Goal: Check status: Check status

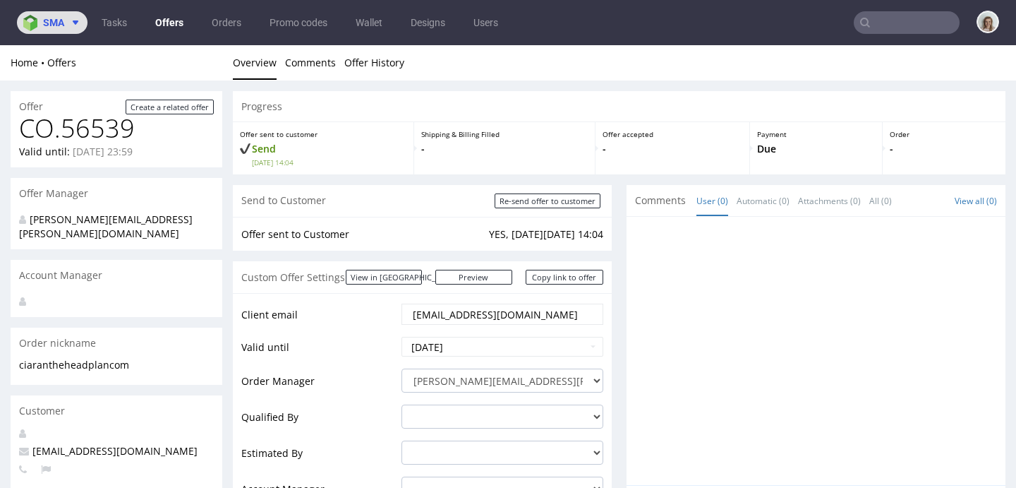
click at [18, 28] on button "sma" at bounding box center [52, 22] width 71 height 23
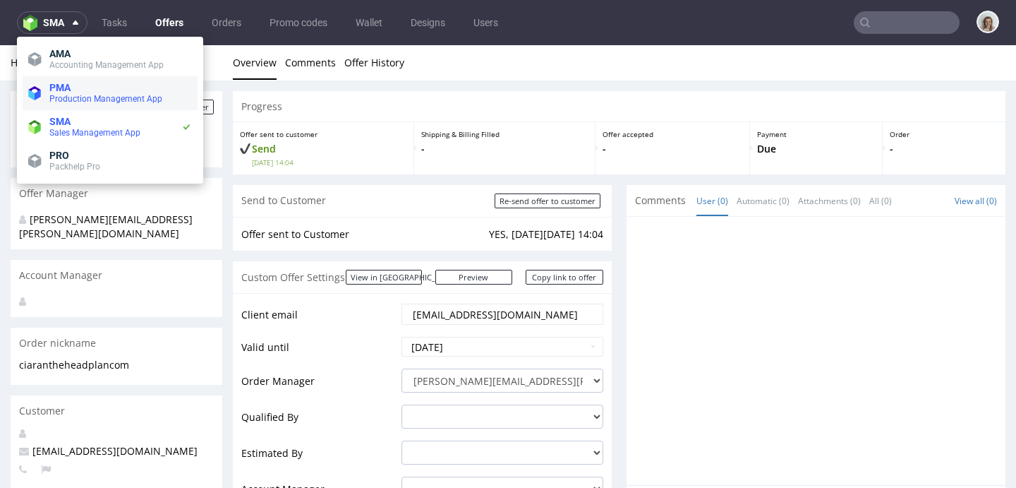
click at [125, 97] on span "Production Management App" at bounding box center [105, 99] width 113 height 10
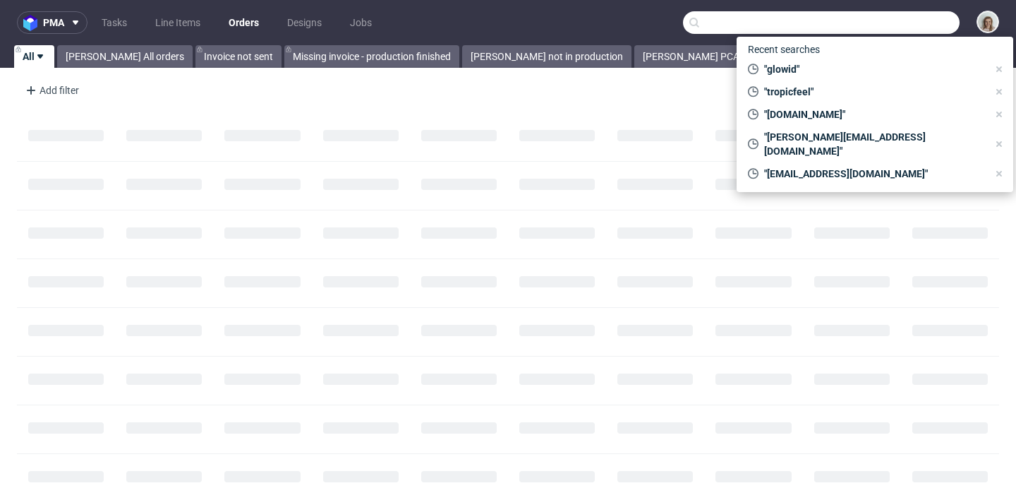
click at [914, 25] on input "text" at bounding box center [821, 22] width 277 height 23
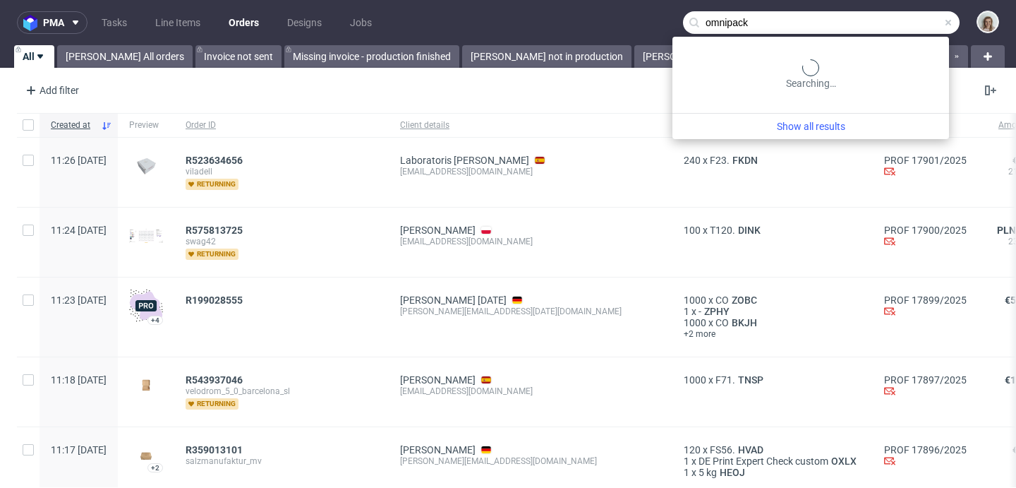
type input "omnipack"
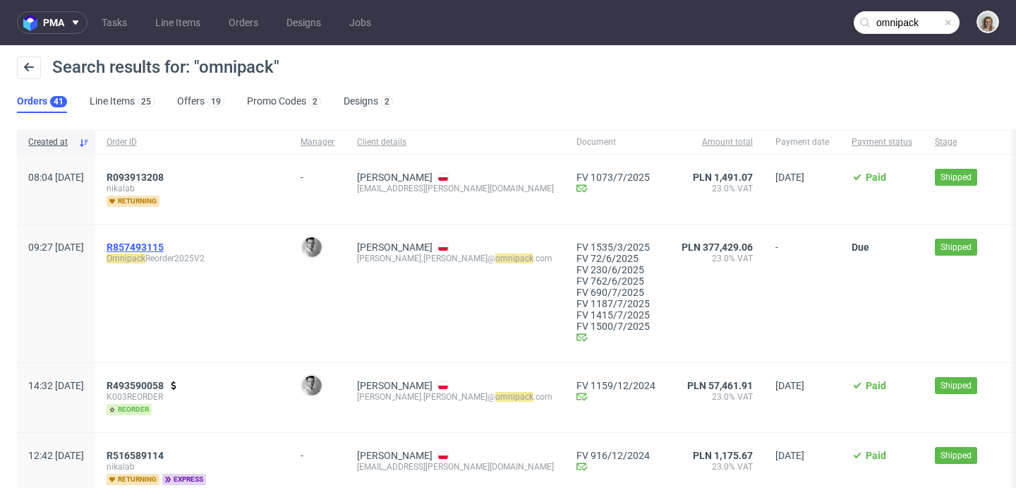
click at [156, 244] on span "R857493115" at bounding box center [135, 246] width 57 height 11
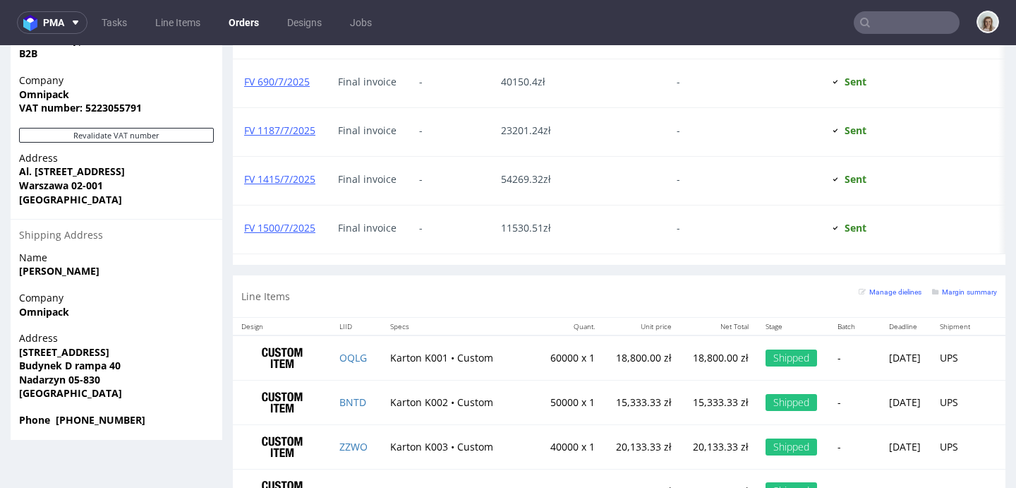
scroll to position [972, 0]
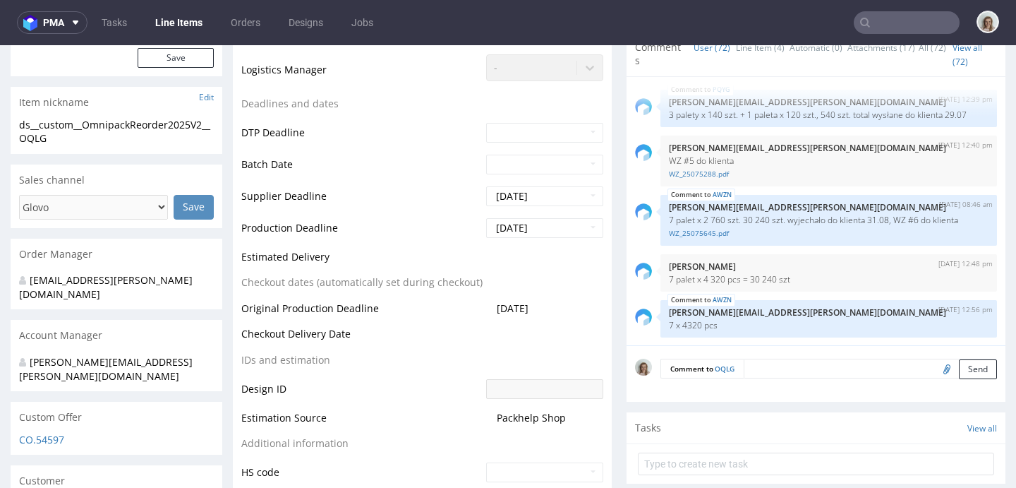
scroll to position [361, 0]
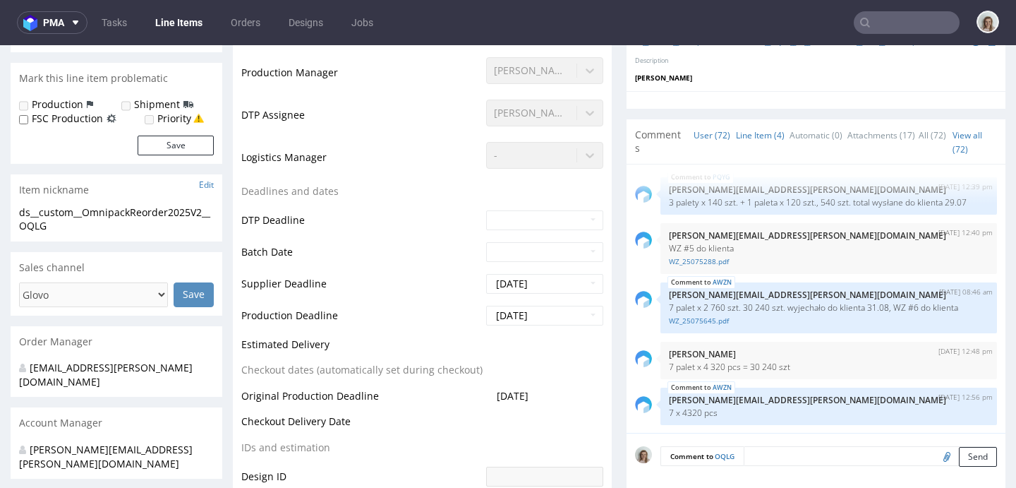
click at [736, 139] on link "Line Item (4)" at bounding box center [760, 135] width 49 height 30
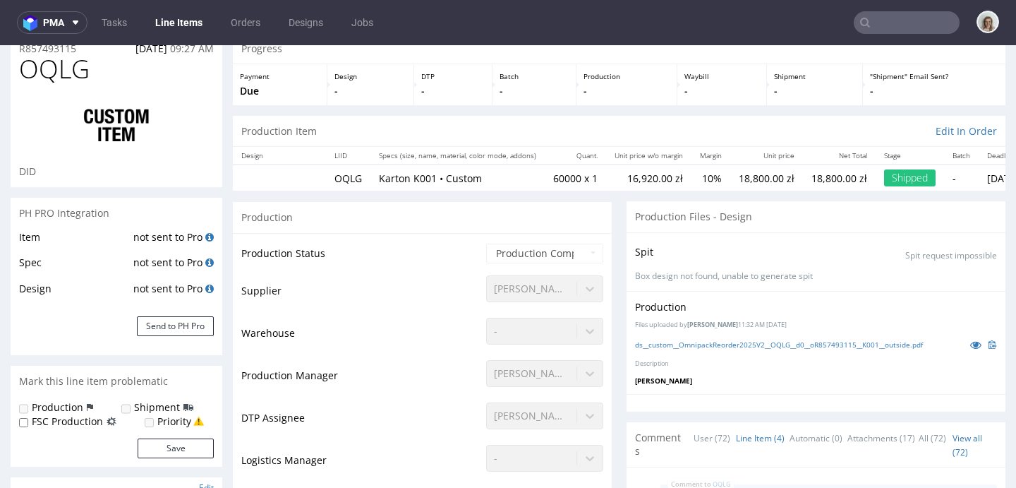
scroll to position [0, 0]
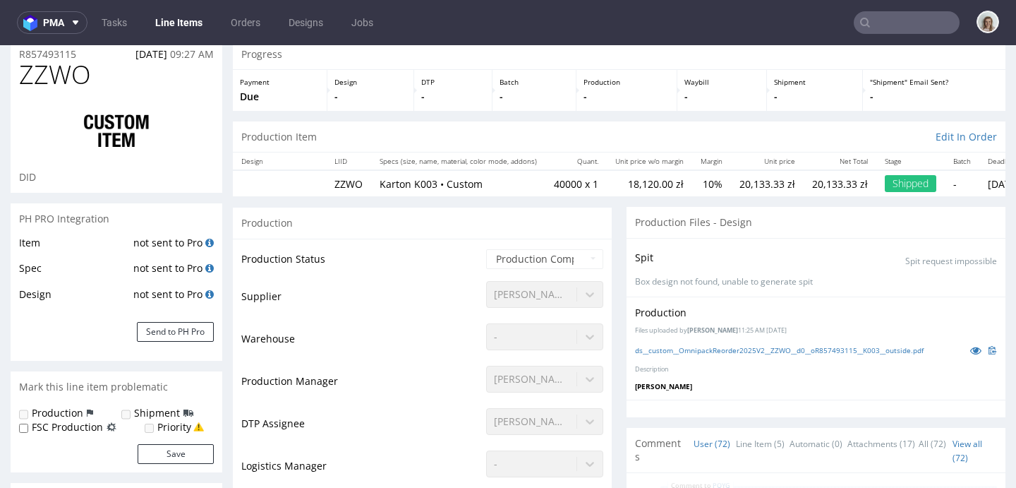
scroll to position [124, 0]
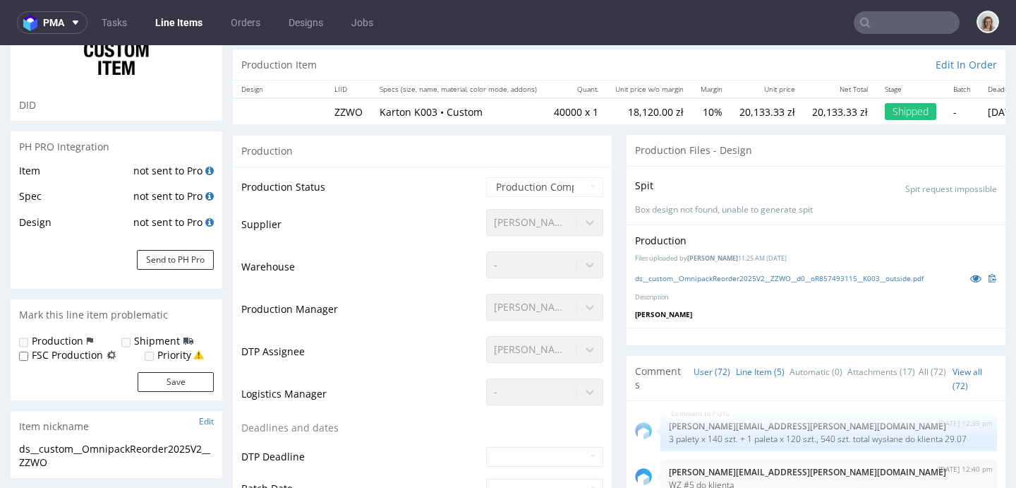
click at [736, 366] on link "Line Item (5)" at bounding box center [760, 371] width 49 height 30
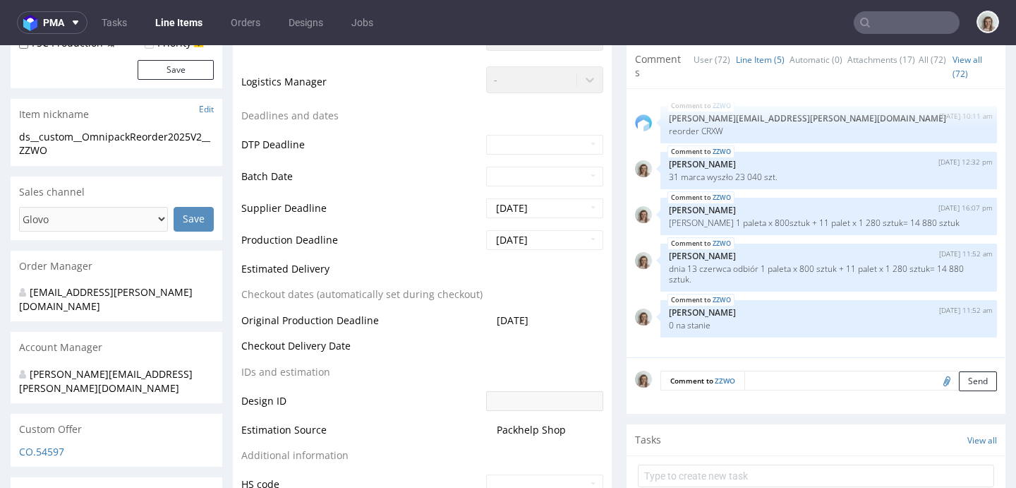
scroll to position [0, 0]
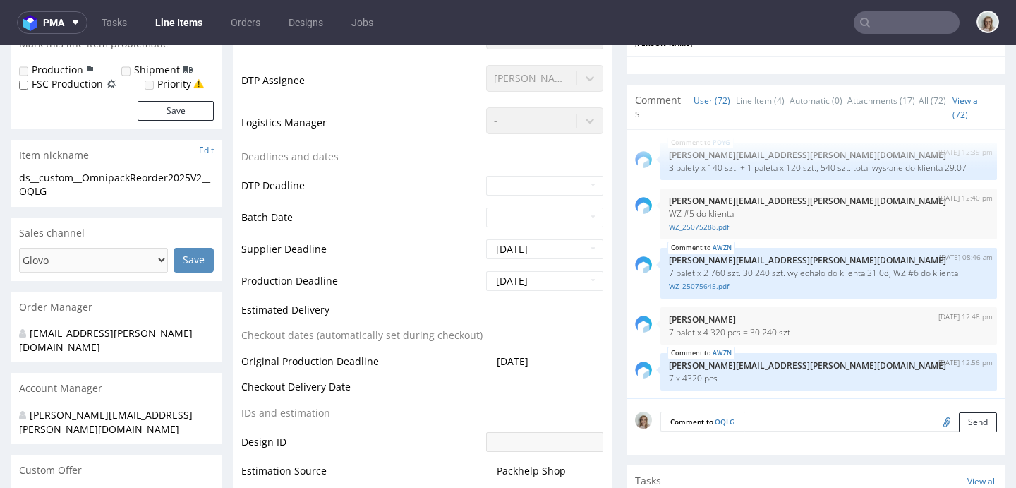
scroll to position [317, 0]
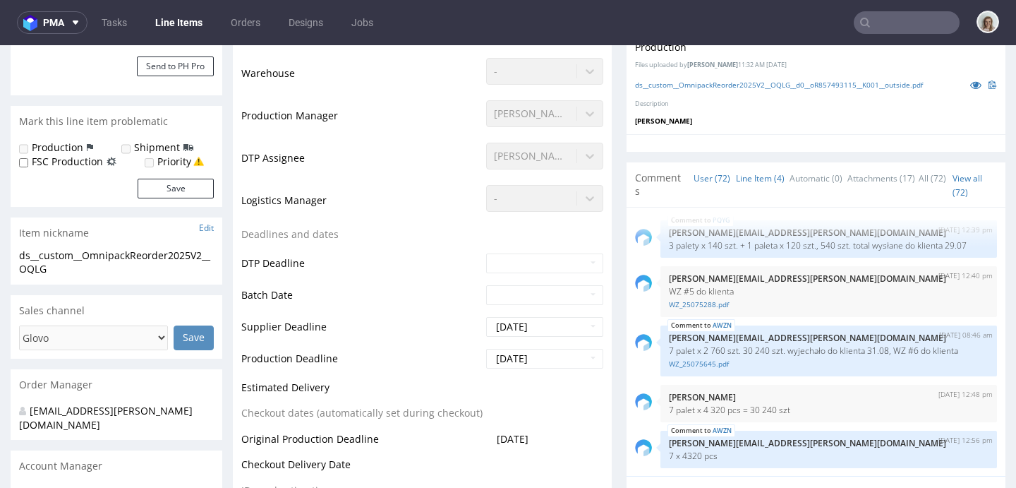
click at [736, 184] on link "Line Item (4)" at bounding box center [760, 178] width 49 height 30
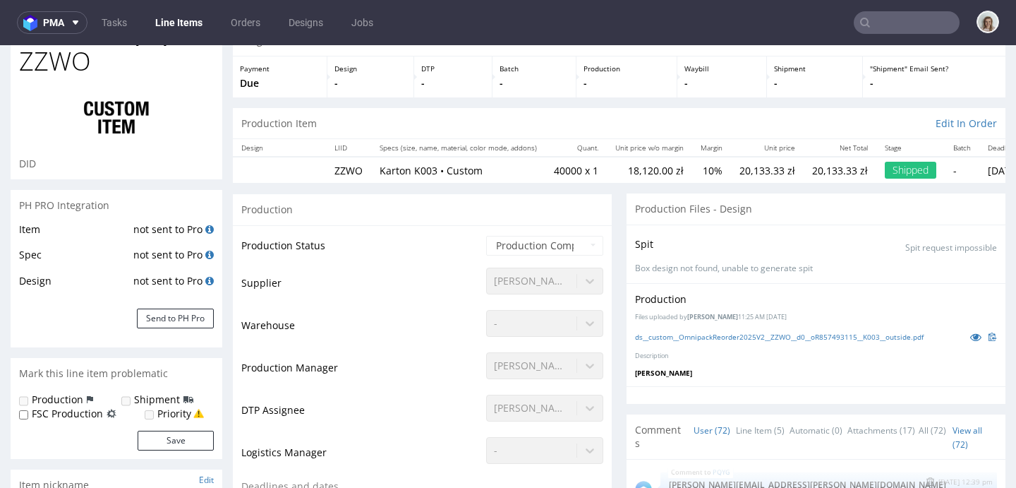
scroll to position [143, 0]
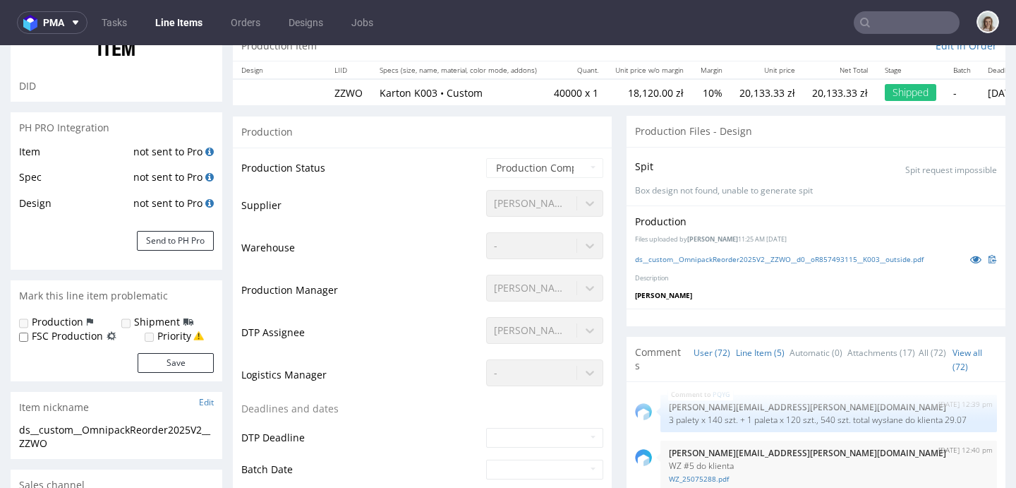
click at [736, 353] on link "Line Item (5)" at bounding box center [760, 352] width 49 height 30
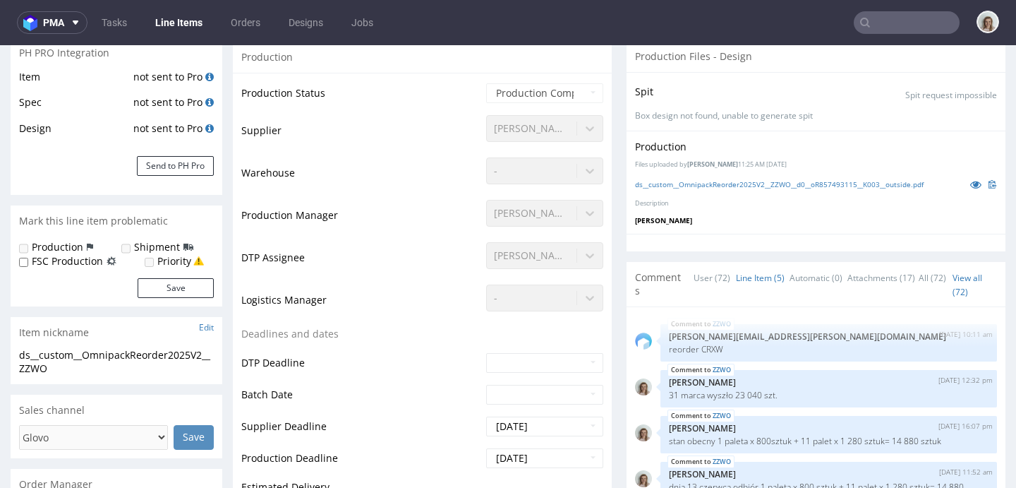
scroll to position [400, 0]
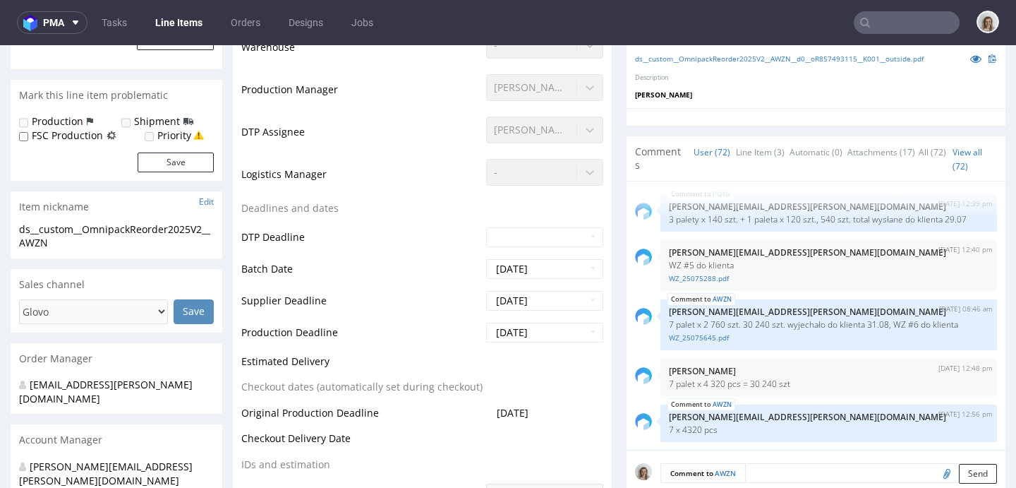
scroll to position [342, 0]
click at [745, 153] on link "Line Item (3)" at bounding box center [760, 153] width 49 height 30
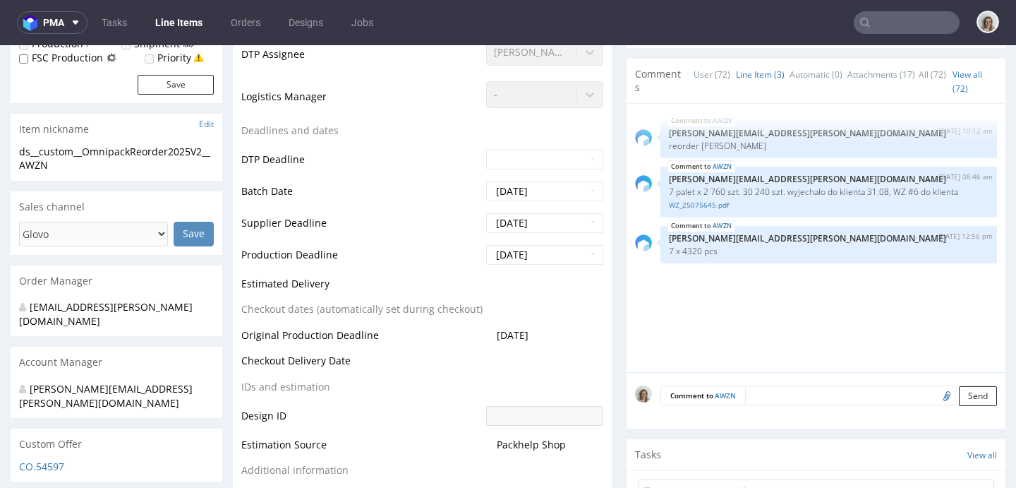
scroll to position [0, 0]
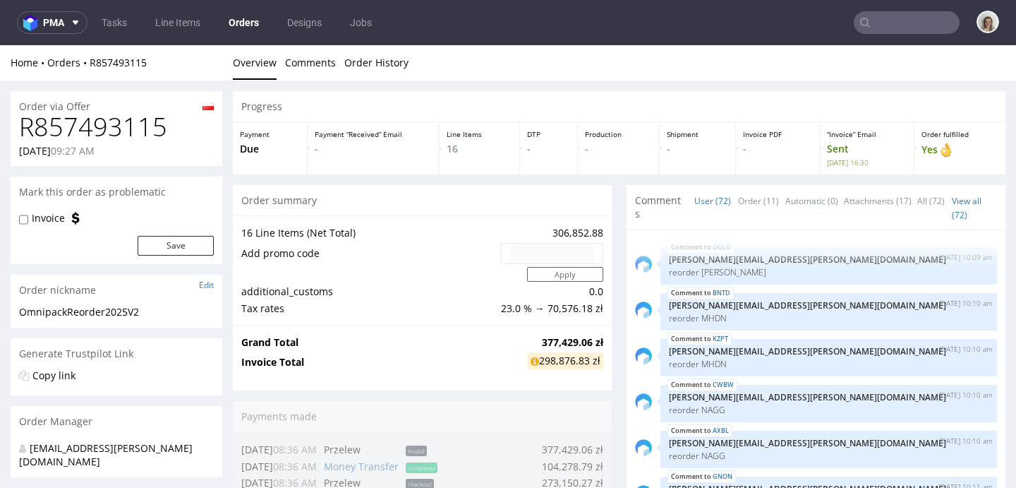
scroll to position [4177, 0]
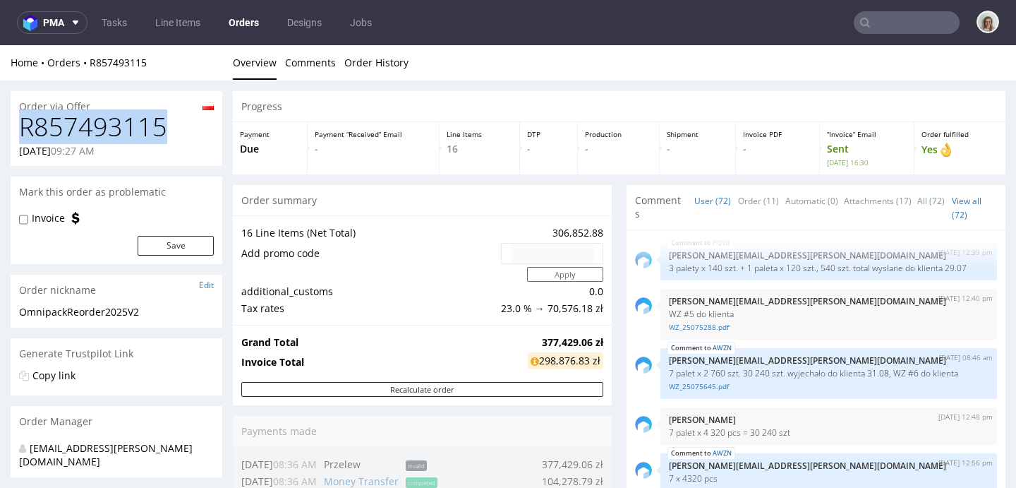
drag, startPoint x: 56, startPoint y: 133, endPoint x: 13, endPoint y: 133, distance: 42.3
click at [13, 133] on div "R857493115 17.02.2025 09:27 AM" at bounding box center [117, 139] width 212 height 53
copy h1 "R857493115"
drag, startPoint x: 886, startPoint y: 37, endPoint x: 886, endPoint y: 26, distance: 10.6
click at [886, 37] on nav "pma Tasks Line Items Orders Designs Jobs" at bounding box center [508, 22] width 1016 height 45
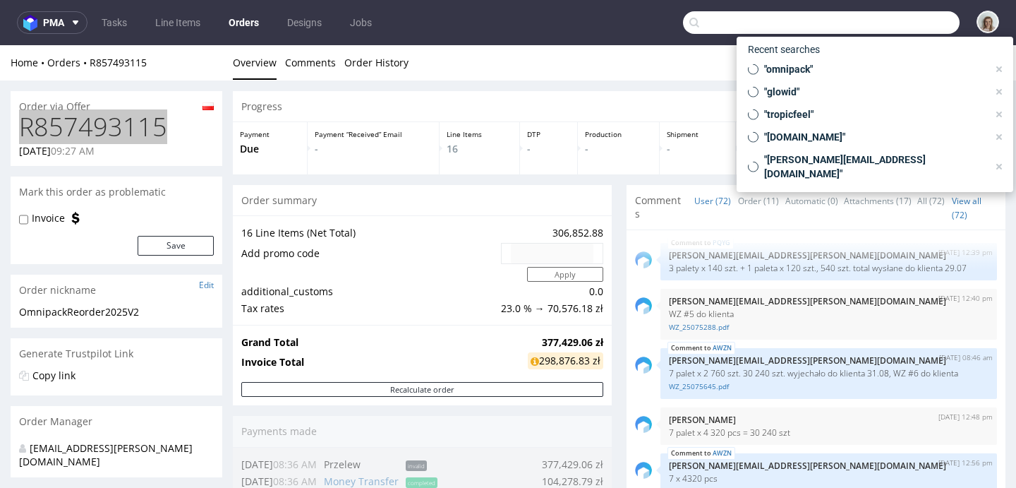
click at [886, 26] on input "text" at bounding box center [821, 22] width 277 height 23
paste input "R551408977"
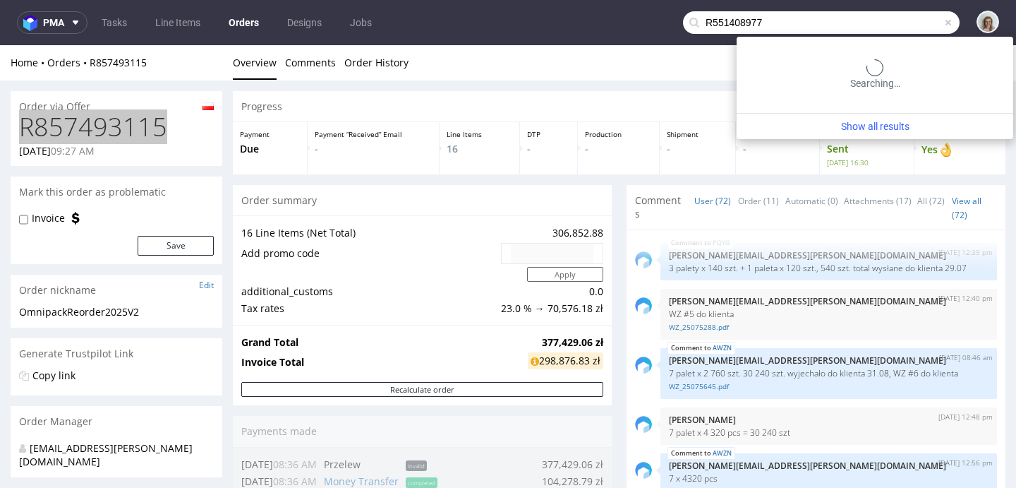
type input "R551408977"
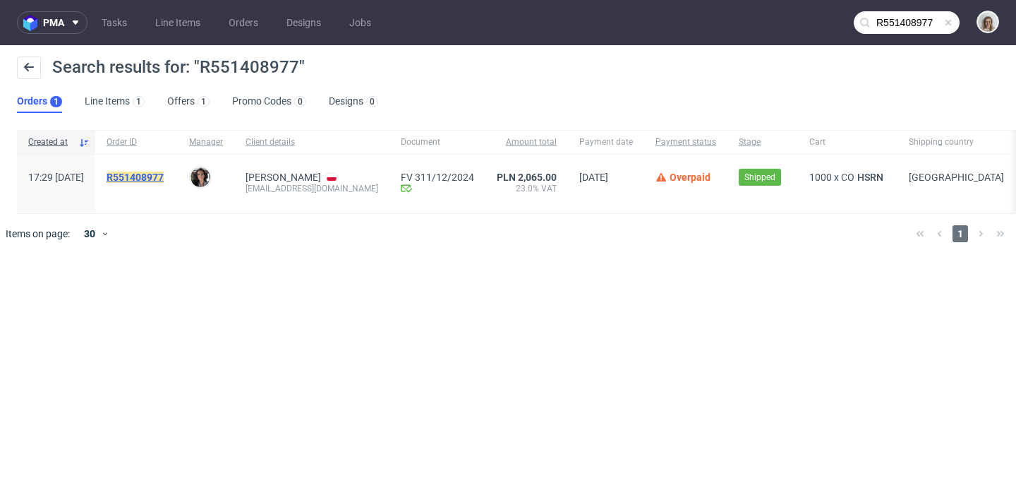
click at [164, 180] on mark "R551408977" at bounding box center [135, 176] width 57 height 11
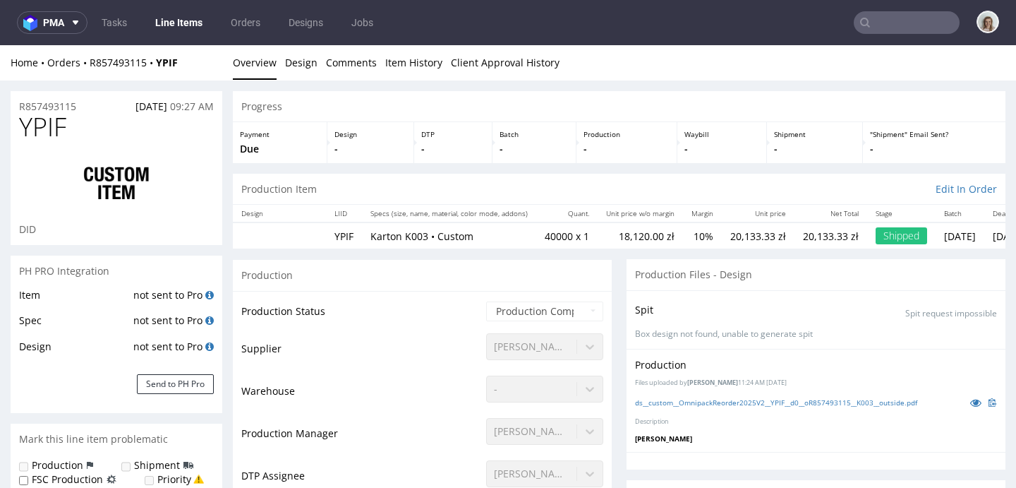
scroll to position [4177, 0]
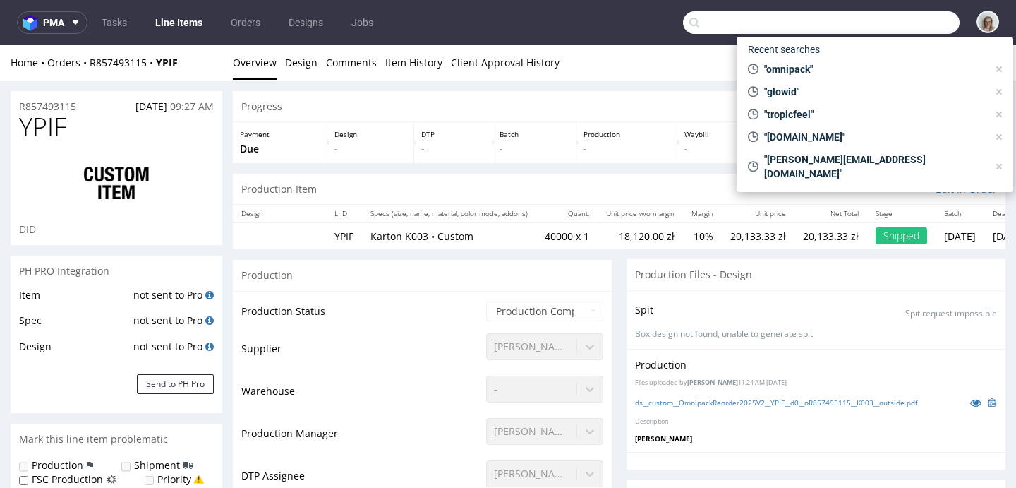
click at [887, 18] on input "text" at bounding box center [821, 22] width 277 height 23
paste input "R430729912"
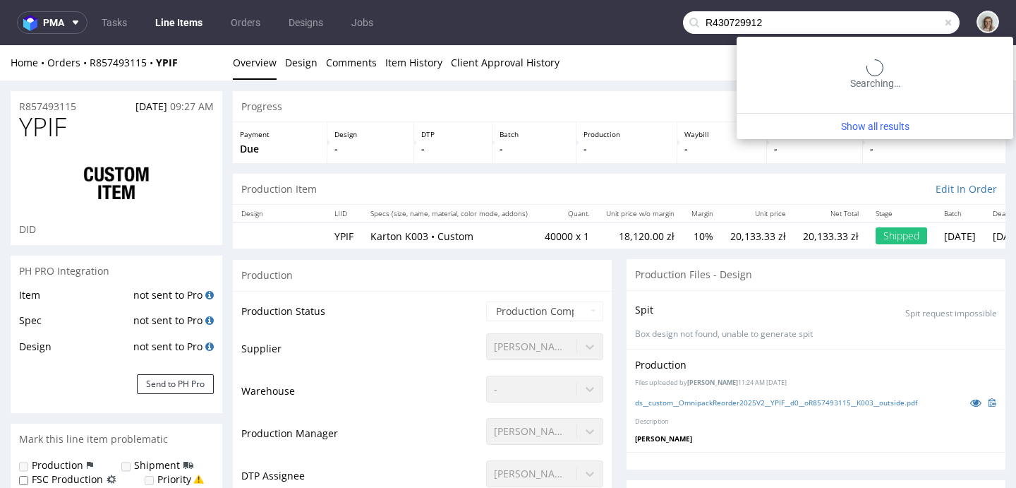
type input "R430729912"
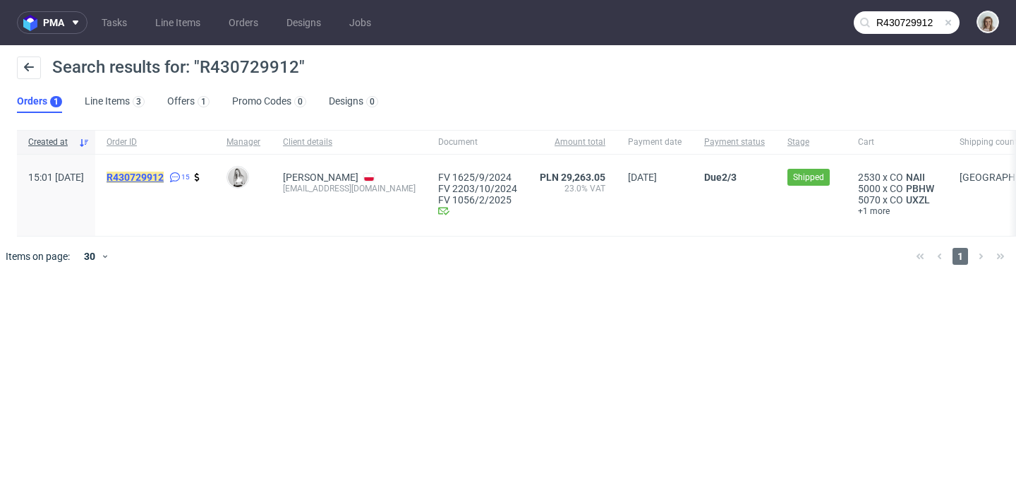
click at [164, 182] on mark "R430729912" at bounding box center [135, 176] width 57 height 11
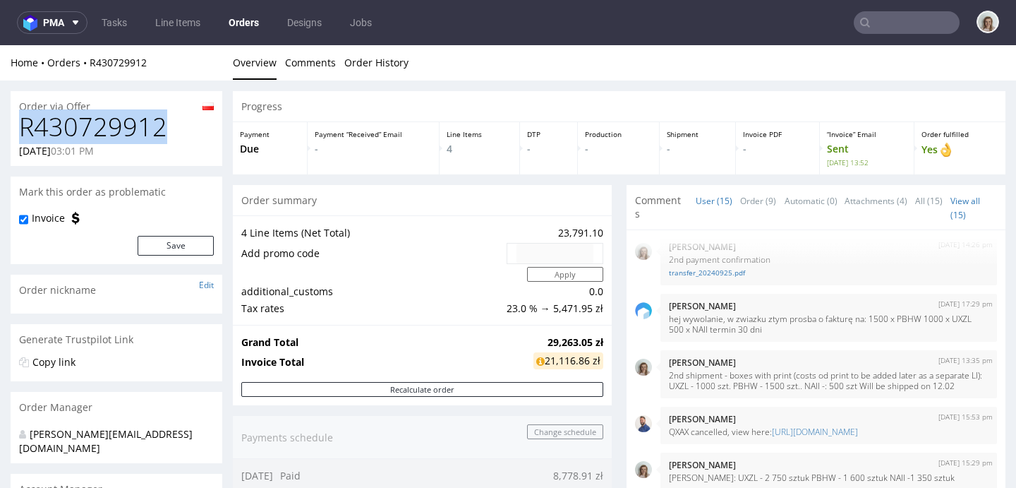
drag, startPoint x: 155, startPoint y: 125, endPoint x: 2, endPoint y: 123, distance: 153.1
copy h1 "R430729912"
click at [881, 20] on input "text" at bounding box center [907, 22] width 106 height 23
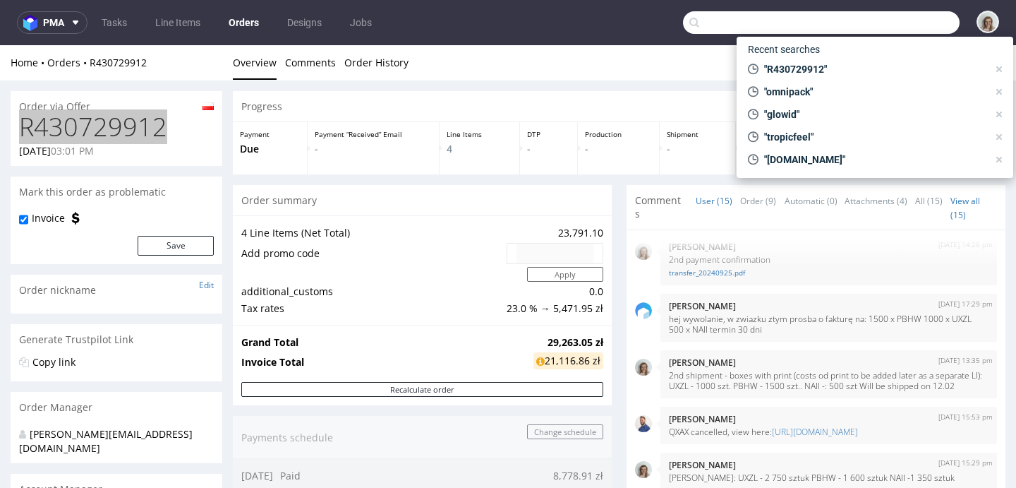
paste input "R430729912"
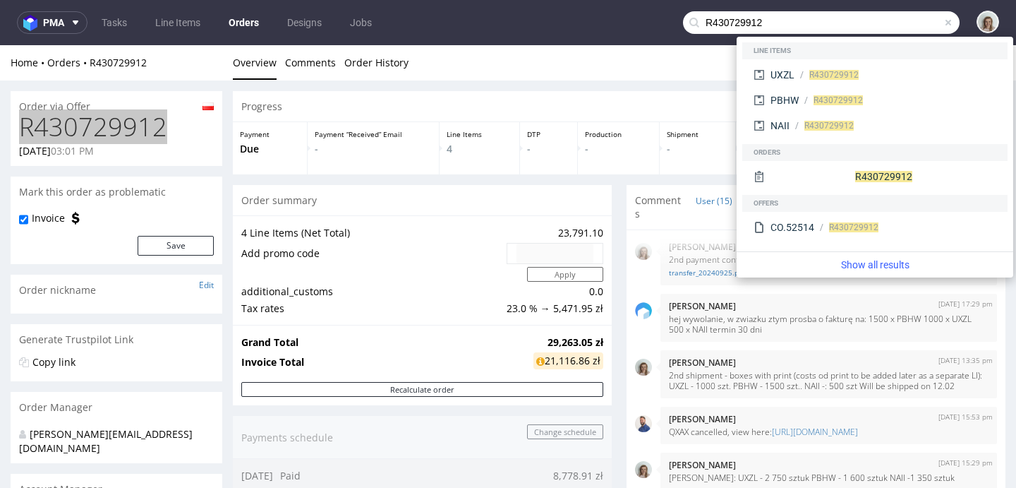
type input "R430729912"
drag, startPoint x: 490, startPoint y: 113, endPoint x: 484, endPoint y: 107, distance: 9.0
click at [490, 112] on div "Progress" at bounding box center [619, 106] width 773 height 31
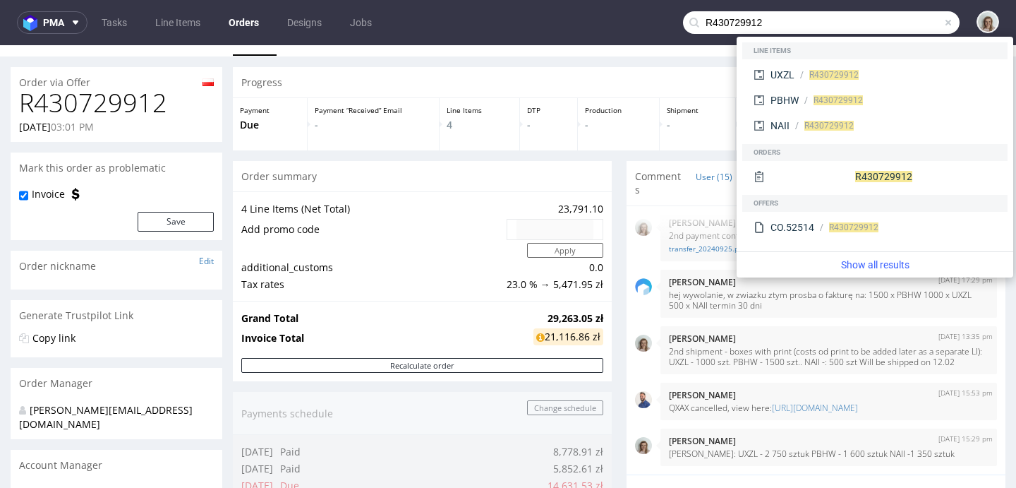
click at [401, 247] on td at bounding box center [372, 250] width 262 height 18
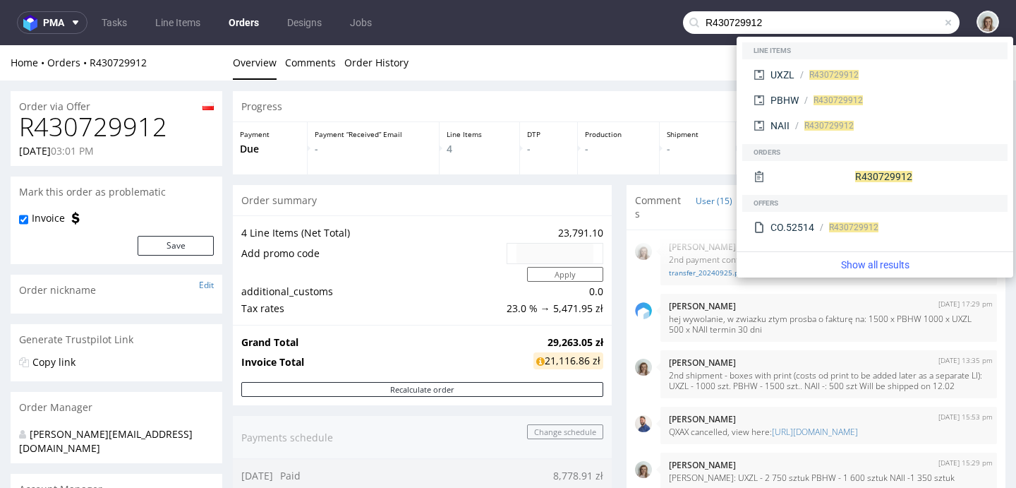
click at [210, 56] on div "Home Orders R430729912" at bounding box center [117, 63] width 212 height 14
click at [655, 42] on nav "pma Tasks Line Items Orders Designs Jobs R430729912" at bounding box center [508, 22] width 1016 height 45
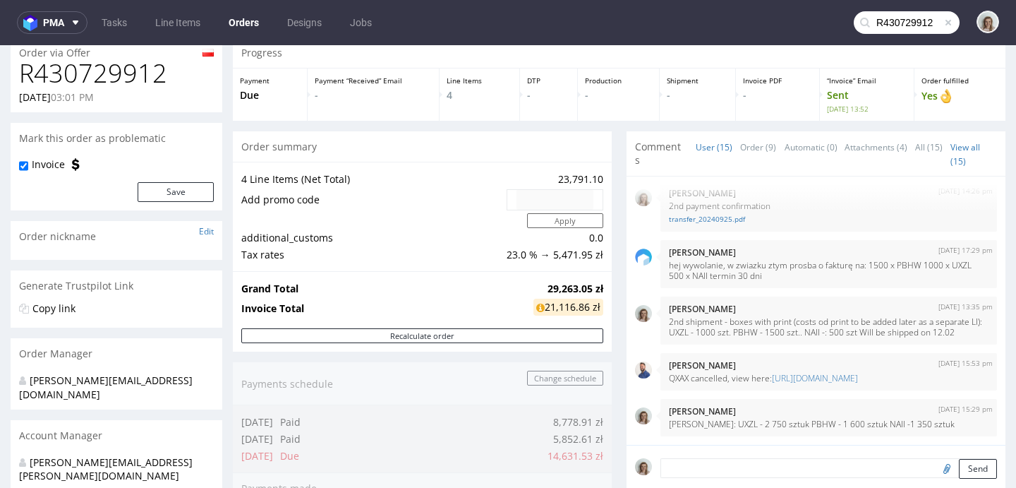
scroll to position [243, 0]
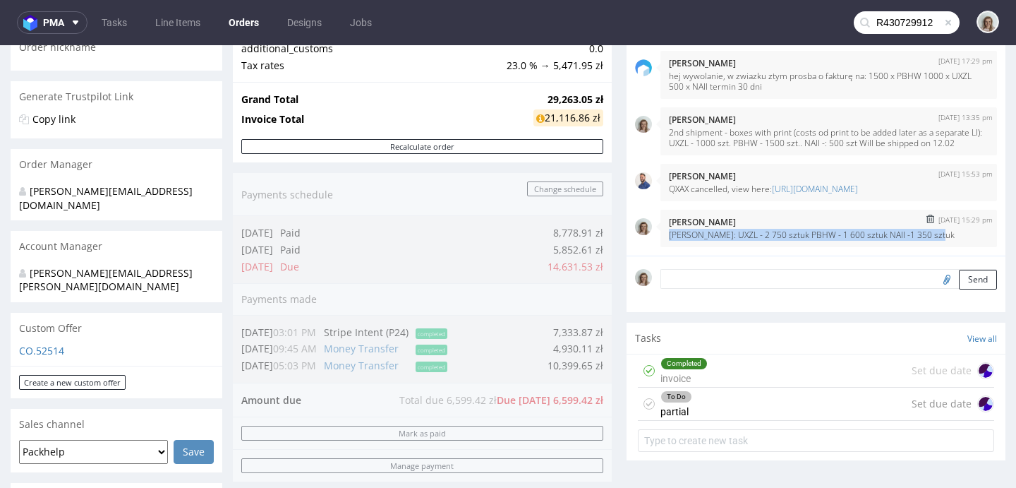
drag, startPoint x: 947, startPoint y: 234, endPoint x: 658, endPoint y: 231, distance: 288.6
click at [669, 231] on p "[PERSON_NAME]: UXZL - 2 750 sztuk PBHW - 1 600 sztuk NAII -1 350 sztuk" at bounding box center [829, 234] width 320 height 11
copy p "[PERSON_NAME]: UXZL - 2 750 sztuk PBHW - 1 600 sztuk NAII -1 350 sztuk"
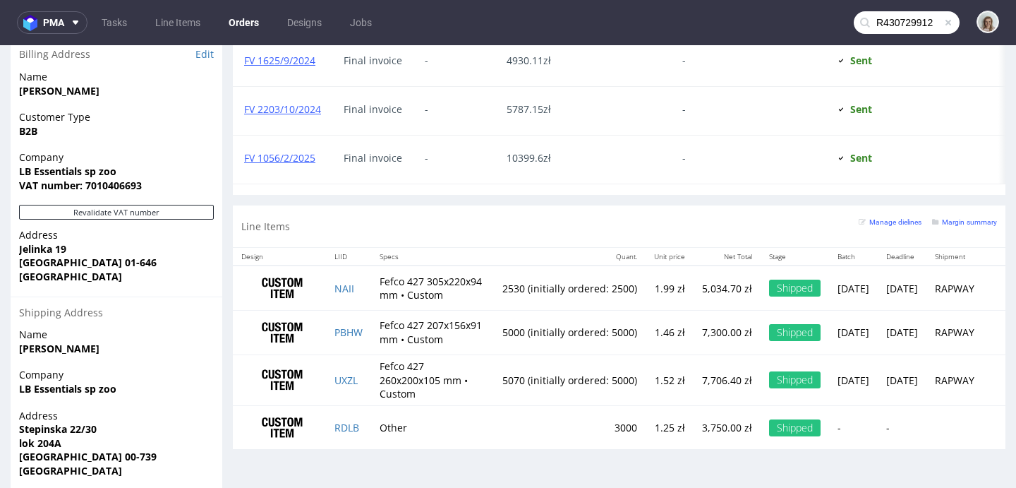
scroll to position [869, 0]
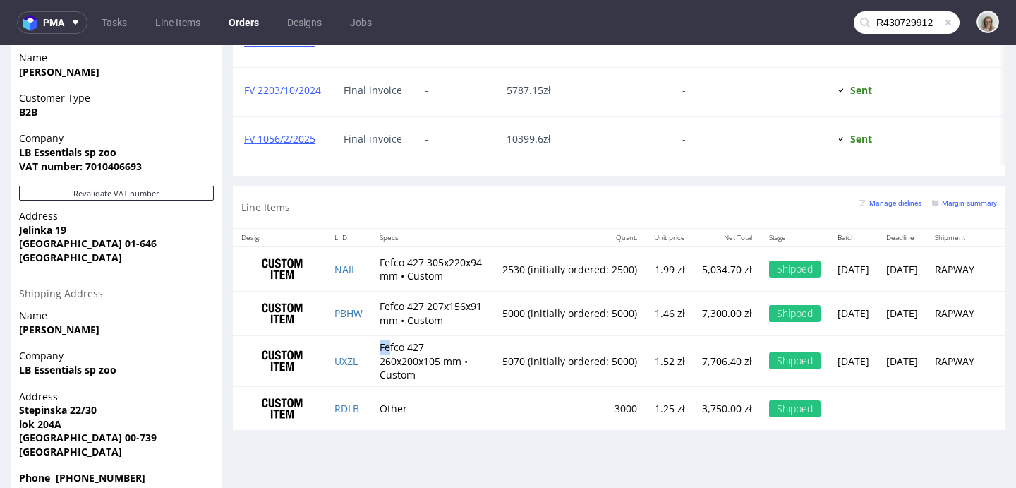
drag, startPoint x: 380, startPoint y: 362, endPoint x: 392, endPoint y: 364, distance: 11.5
click at [392, 364] on td "Fefco 427 260x200x105 mm • Custom" at bounding box center [432, 360] width 123 height 51
drag, startPoint x: 383, startPoint y: 377, endPoint x: 464, endPoint y: 373, distance: 81.2
click at [464, 373] on td "Fefco 427 260x200x105 mm • Custom" at bounding box center [432, 360] width 123 height 51
copy td "260x200x105 mm"
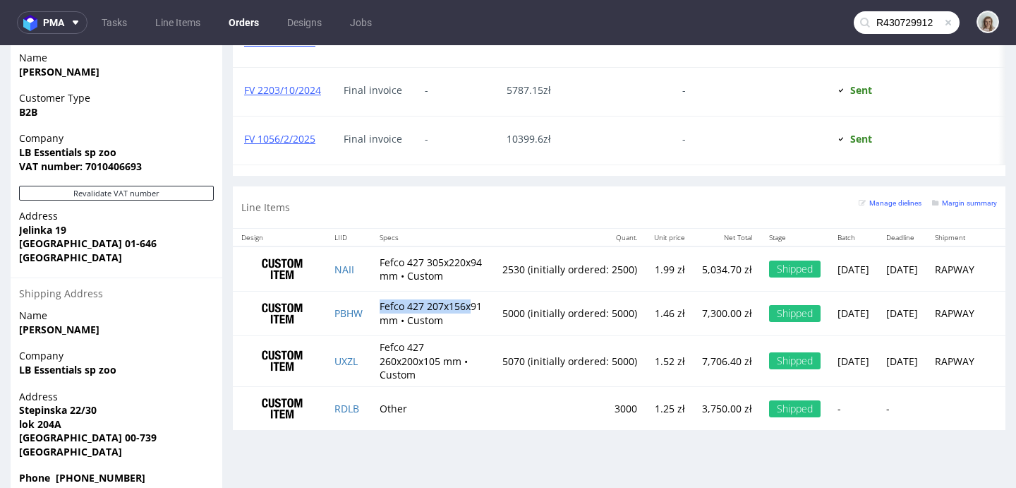
drag, startPoint x: 382, startPoint y: 322, endPoint x: 473, endPoint y: 321, distance: 91.7
click at [473, 321] on td "Fefco 427 207x156x91 mm • Custom" at bounding box center [432, 313] width 123 height 44
drag, startPoint x: 483, startPoint y: 322, endPoint x: 428, endPoint y: 319, distance: 55.1
click at [428, 319] on td "Fefco 427 207x156x91 mm • Custom" at bounding box center [432, 313] width 123 height 44
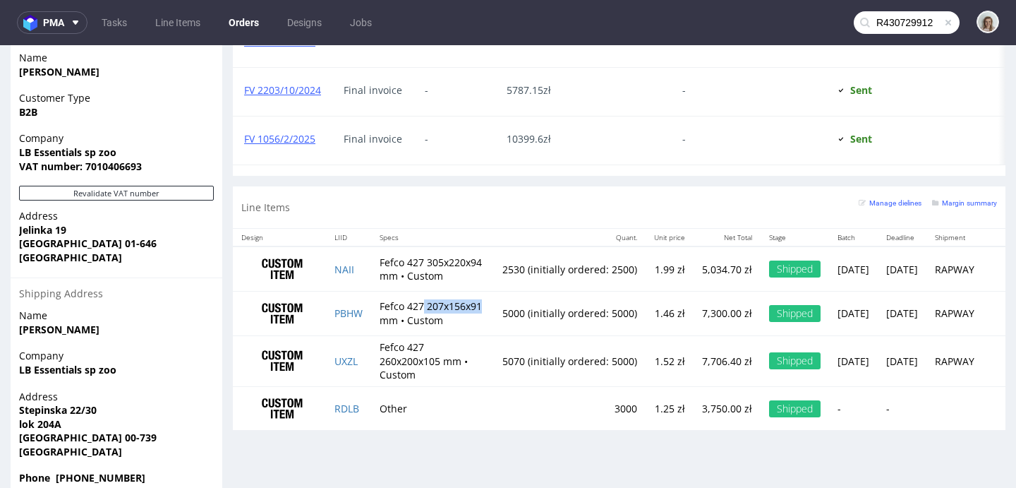
copy td "207x156x91"
drag, startPoint x: 382, startPoint y: 282, endPoint x: 473, endPoint y: 283, distance: 91.0
click at [473, 283] on td "Fefco 427 305x220x94 mm • Custom" at bounding box center [432, 268] width 123 height 44
copy td "305x220x94 mm •"
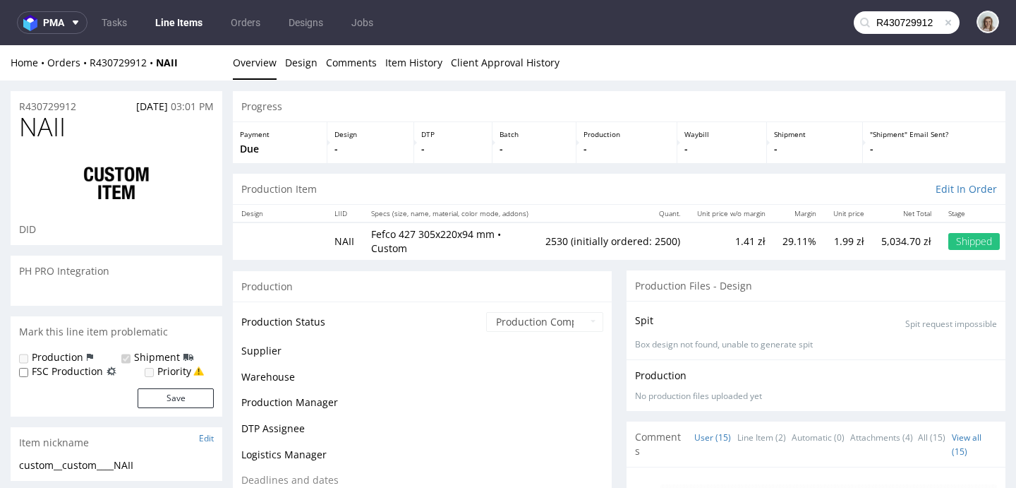
scroll to position [543, 0]
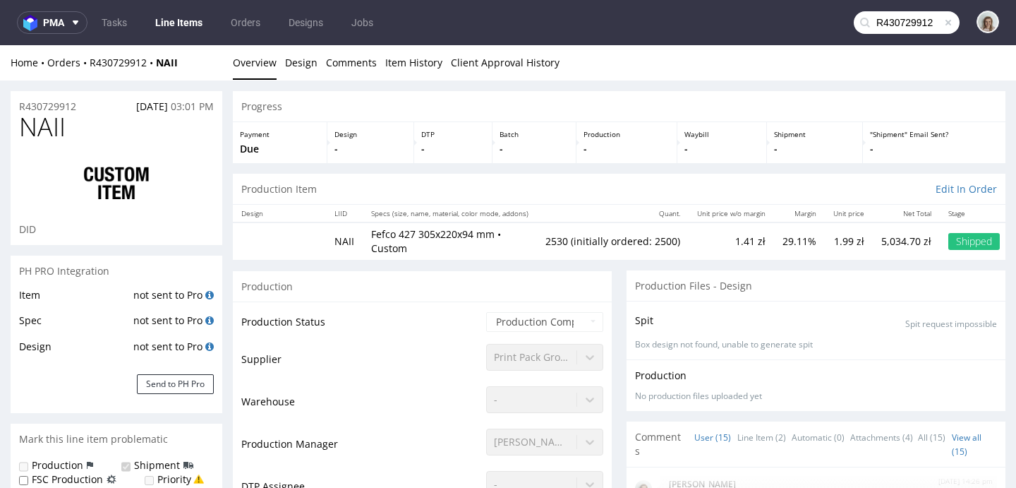
type input "2530"
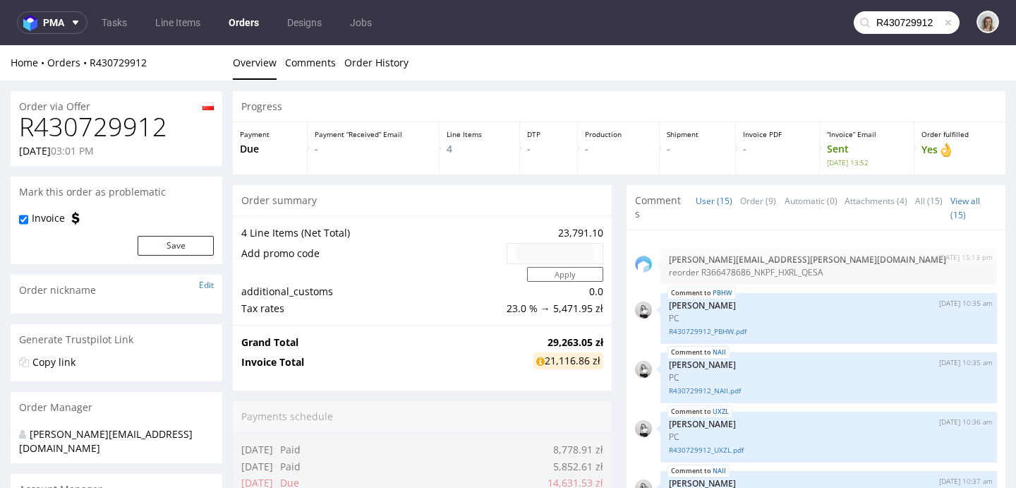
scroll to position [543, 0]
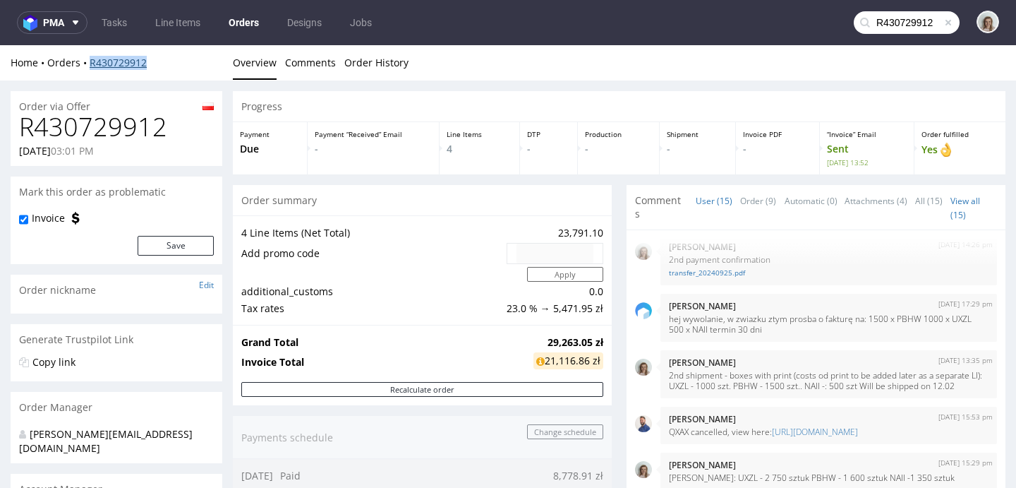
drag, startPoint x: 169, startPoint y: 59, endPoint x: 89, endPoint y: 59, distance: 80.4
click at [89, 59] on div "Home Orders R430729912" at bounding box center [117, 63] width 212 height 14
copy link "R430729912"
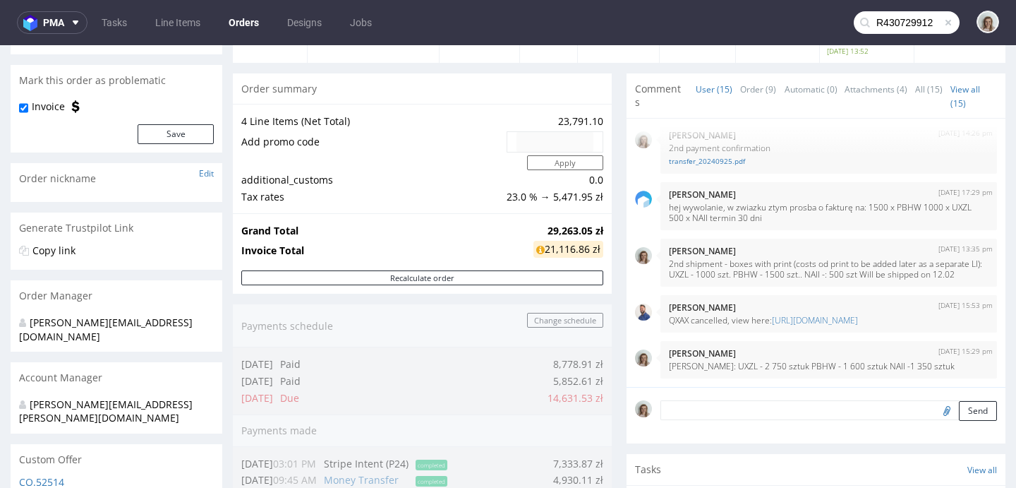
scroll to position [117, 0]
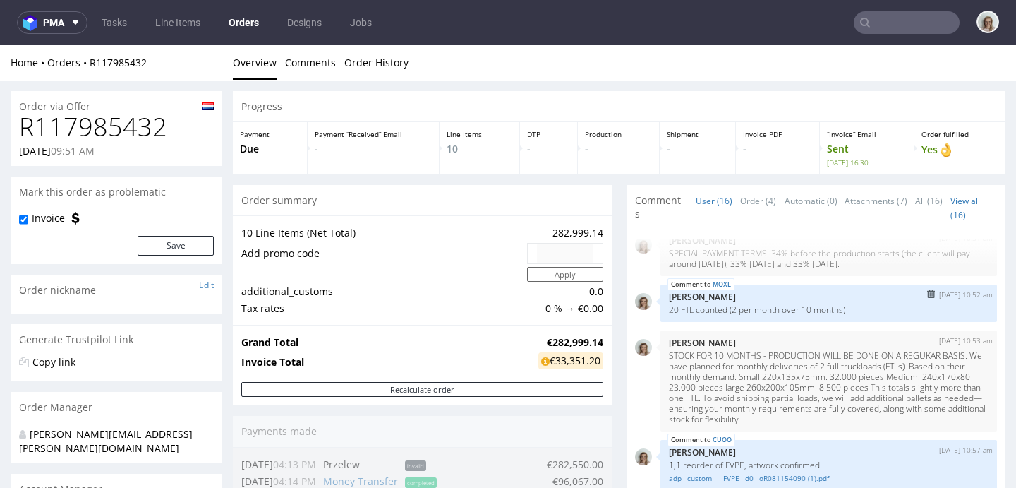
scroll to position [11, 0]
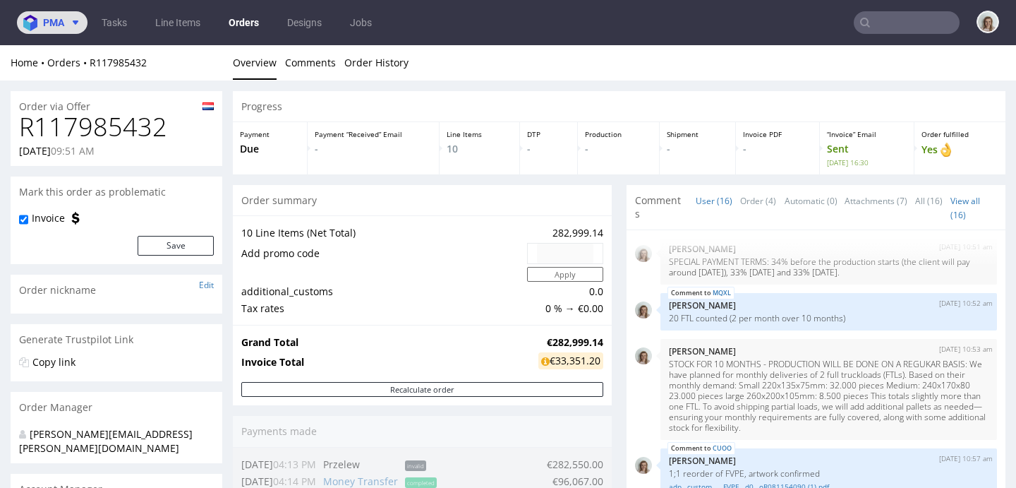
click at [64, 28] on button "pma" at bounding box center [52, 22] width 71 height 23
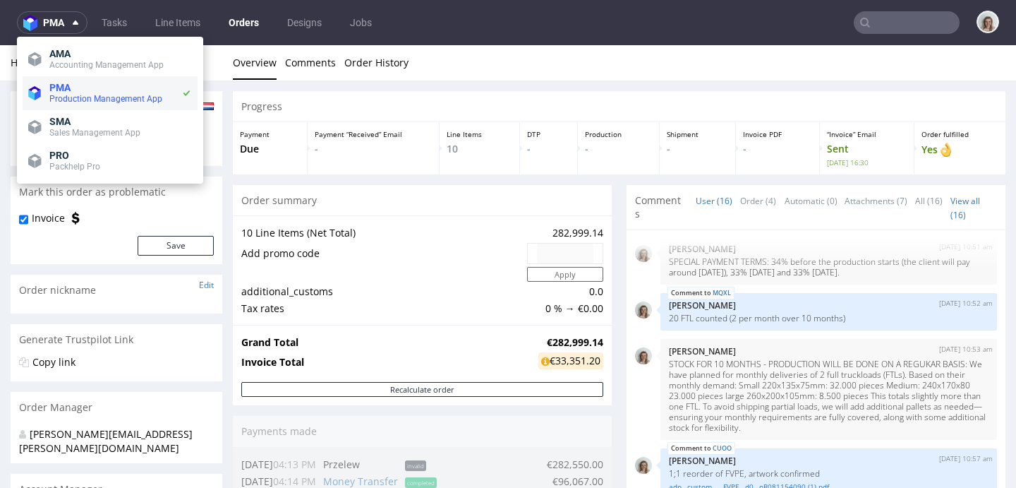
click at [73, 91] on span "PMA" at bounding box center [115, 87] width 132 height 11
click at [866, 24] on input "text" at bounding box center [907, 22] width 106 height 23
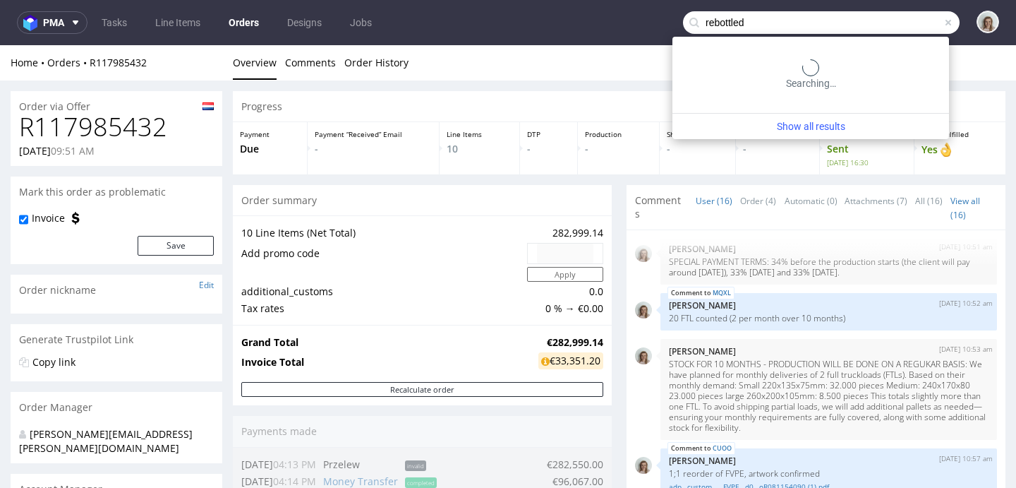
type input "rebottled"
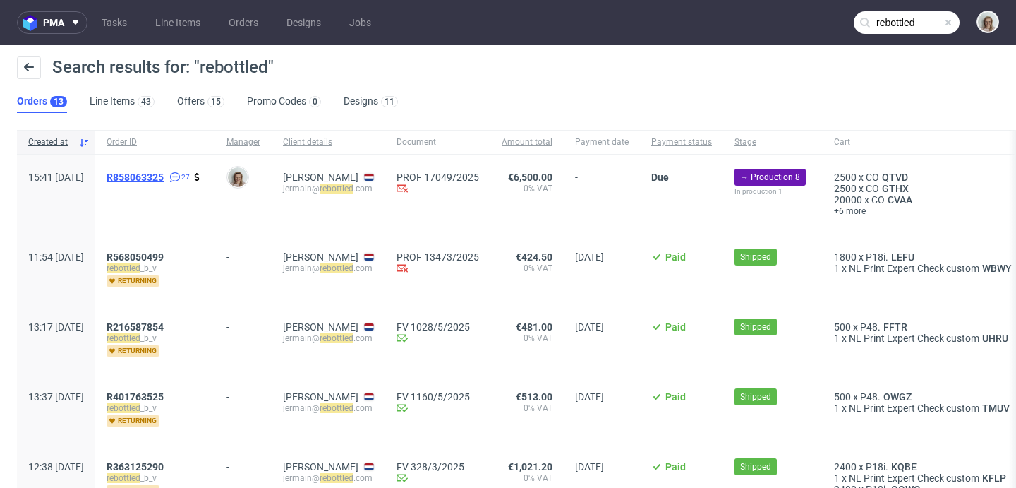
click at [164, 176] on span "R858063325" at bounding box center [135, 176] width 57 height 11
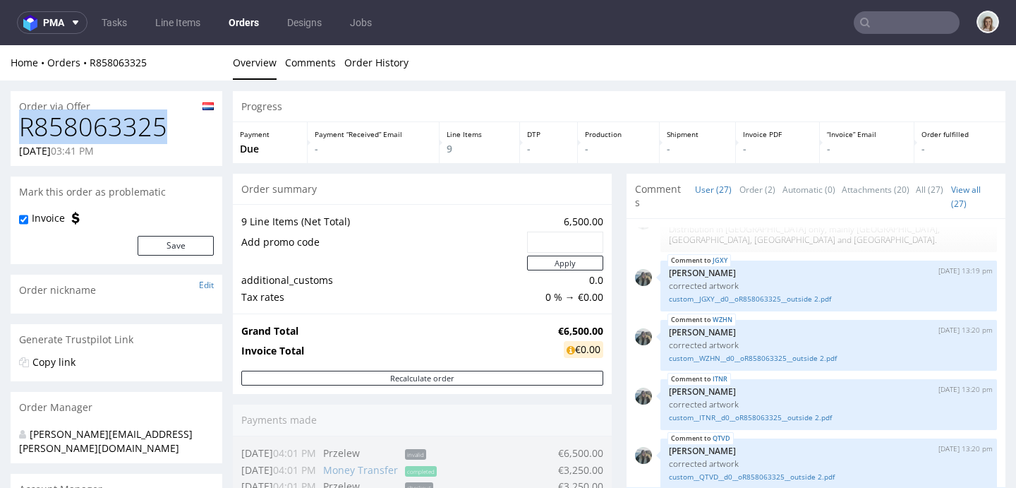
drag, startPoint x: 186, startPoint y: 128, endPoint x: 0, endPoint y: 128, distance: 186.3
copy h1 "R858063325"
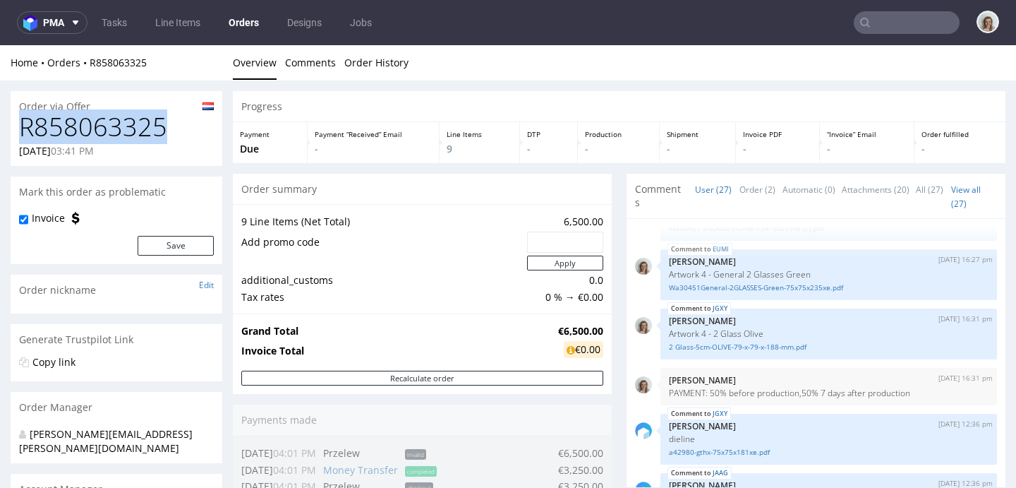
scroll to position [294, 0]
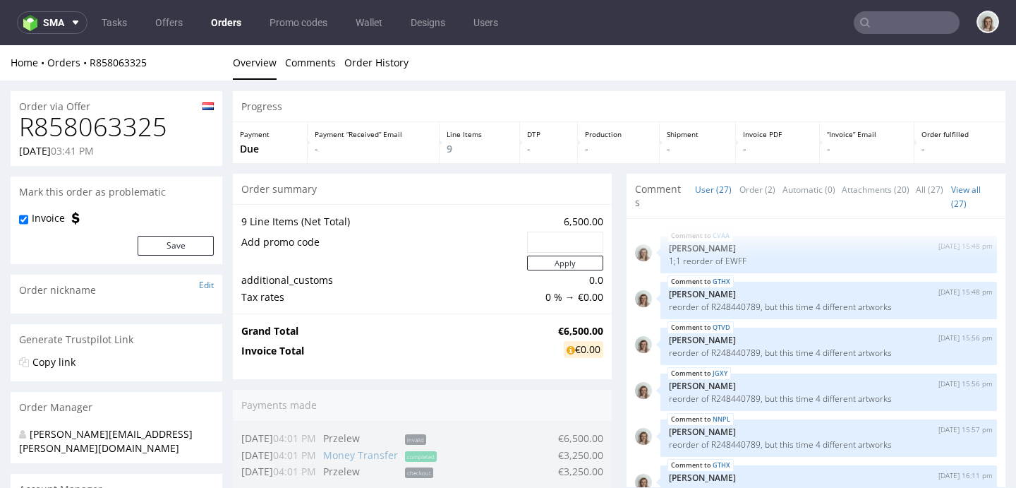
scroll to position [1255, 0]
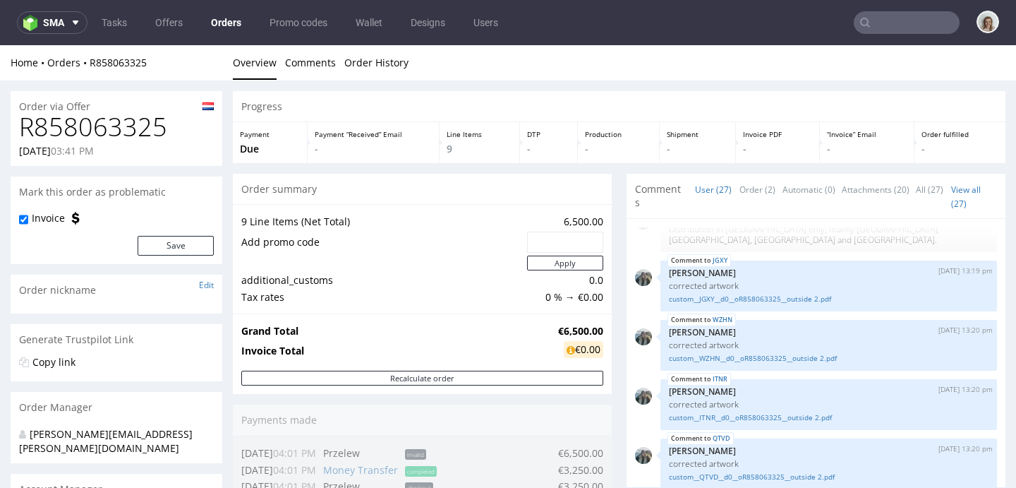
click at [893, 24] on input "text" at bounding box center [907, 22] width 106 height 23
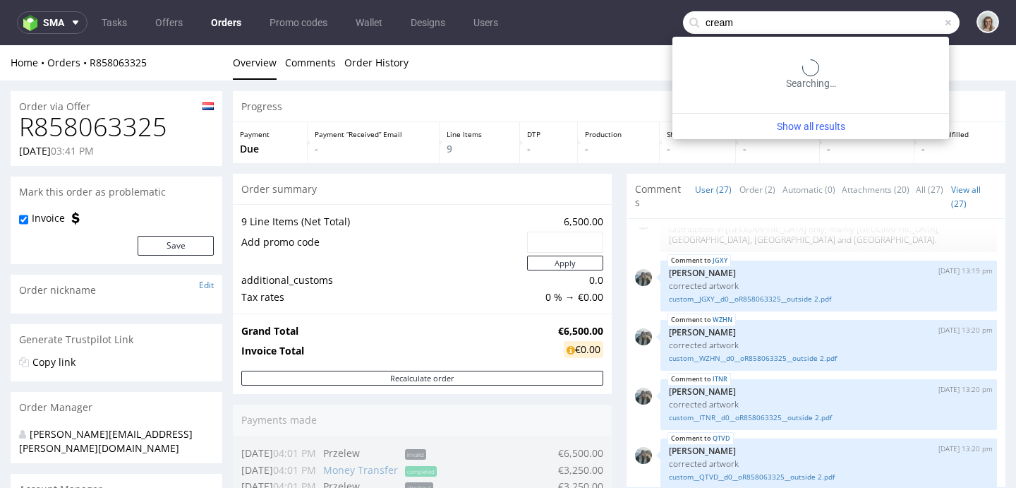
type input "cream"
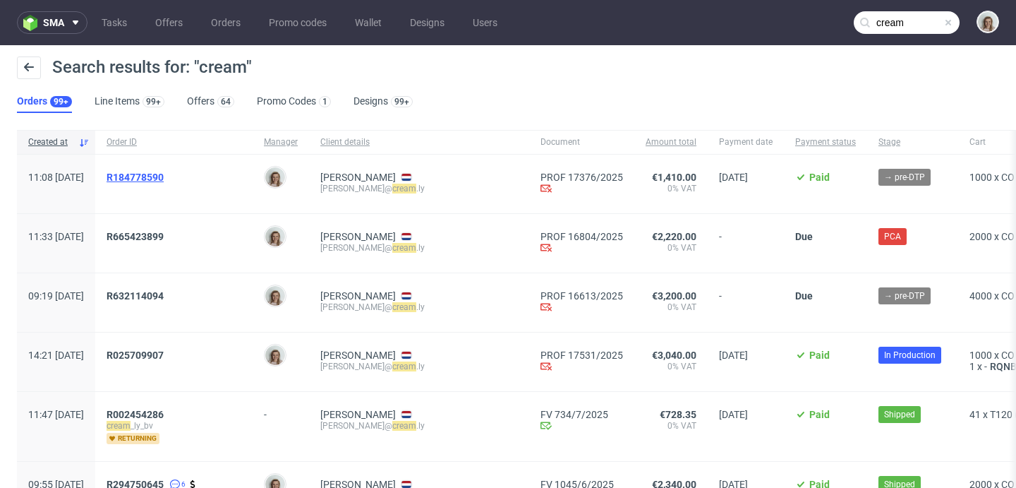
click at [164, 180] on span "R184778590" at bounding box center [135, 176] width 57 height 11
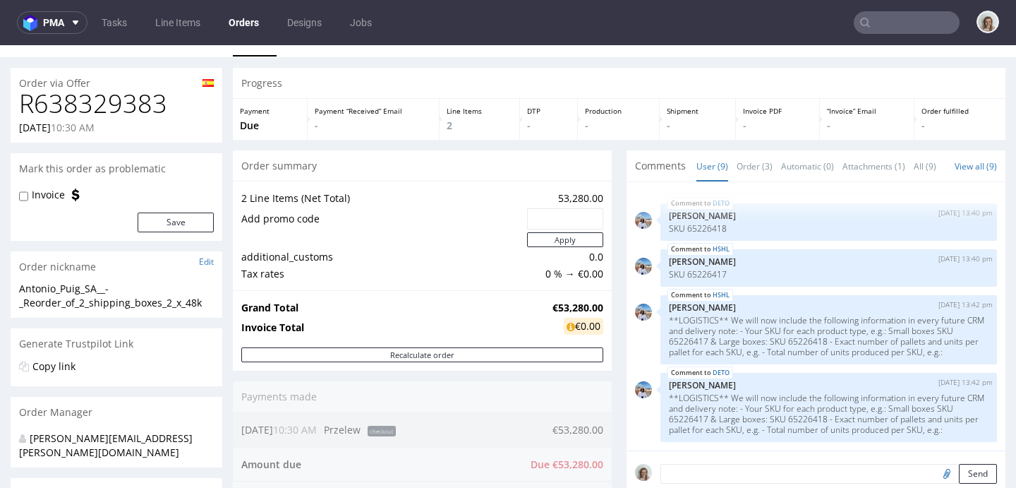
scroll to position [95, 0]
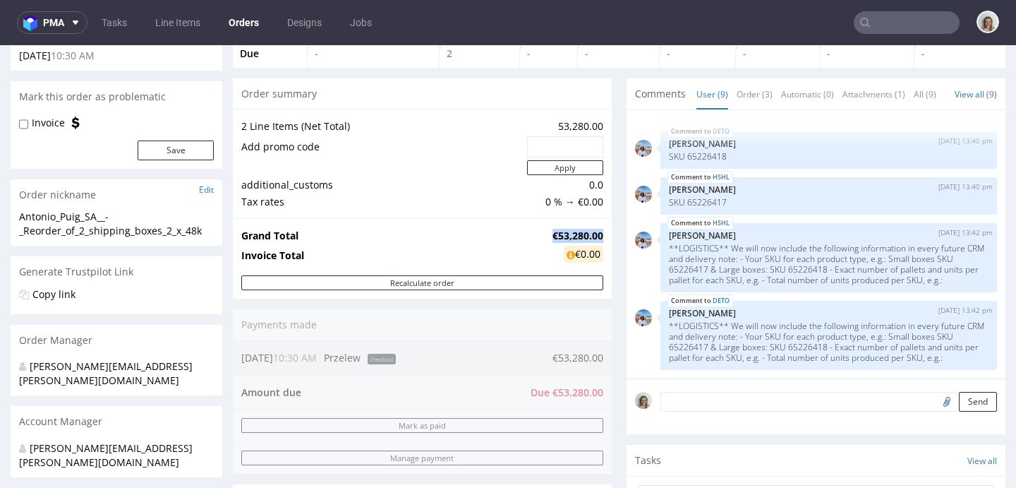
drag, startPoint x: 591, startPoint y: 231, endPoint x: 538, endPoint y: 232, distance: 53.6
click at [552, 232] on strong "€53,280.00" at bounding box center [577, 235] width 51 height 13
copy strong "€53,280.00"
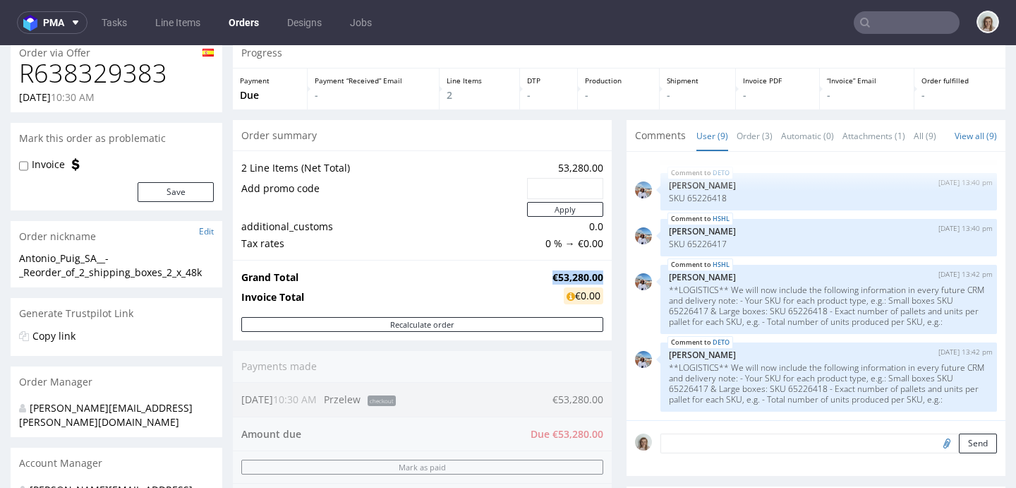
scroll to position [0, 0]
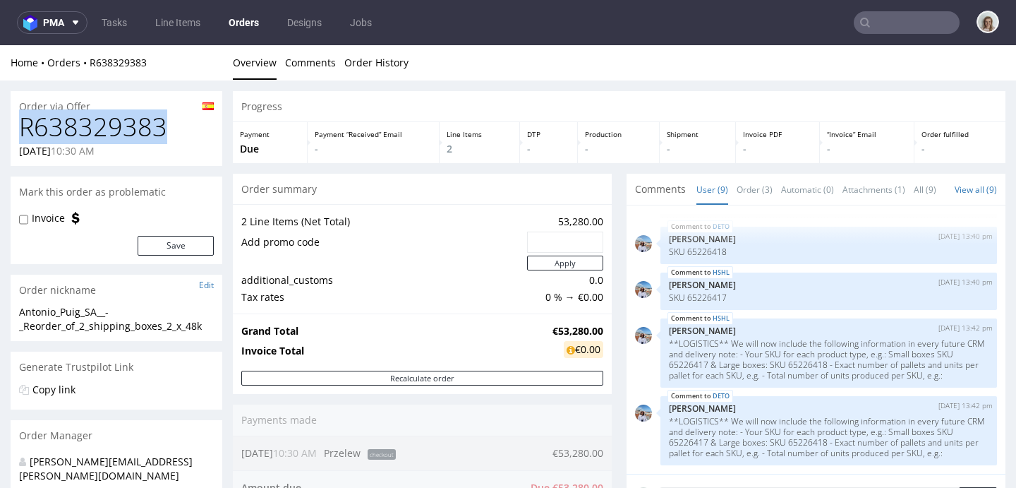
drag, startPoint x: 155, startPoint y: 128, endPoint x: 0, endPoint y: 135, distance: 154.6
copy h1 "R638329383"
click at [188, 123] on h1 "R638329383" at bounding box center [116, 127] width 195 height 28
drag, startPoint x: 181, startPoint y: 128, endPoint x: 25, endPoint y: 132, distance: 156.7
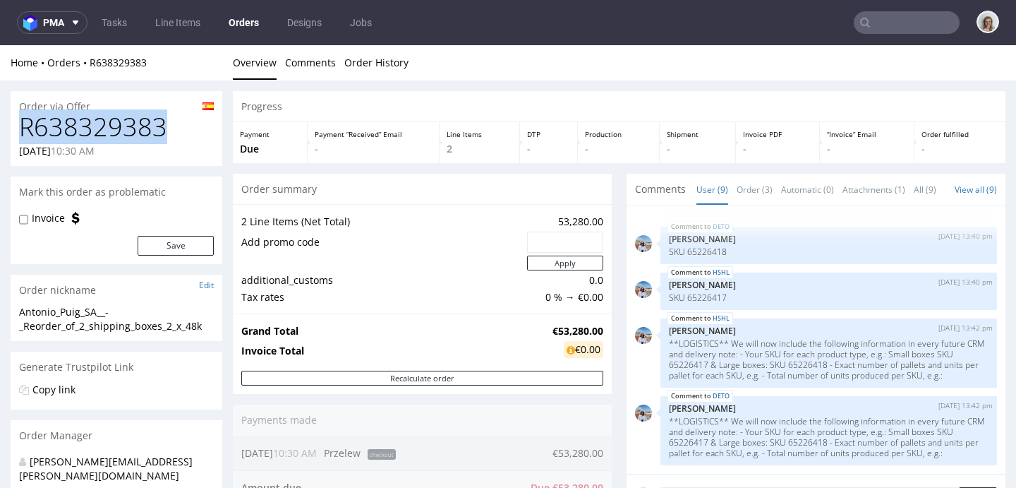
copy h1 "R638329383"
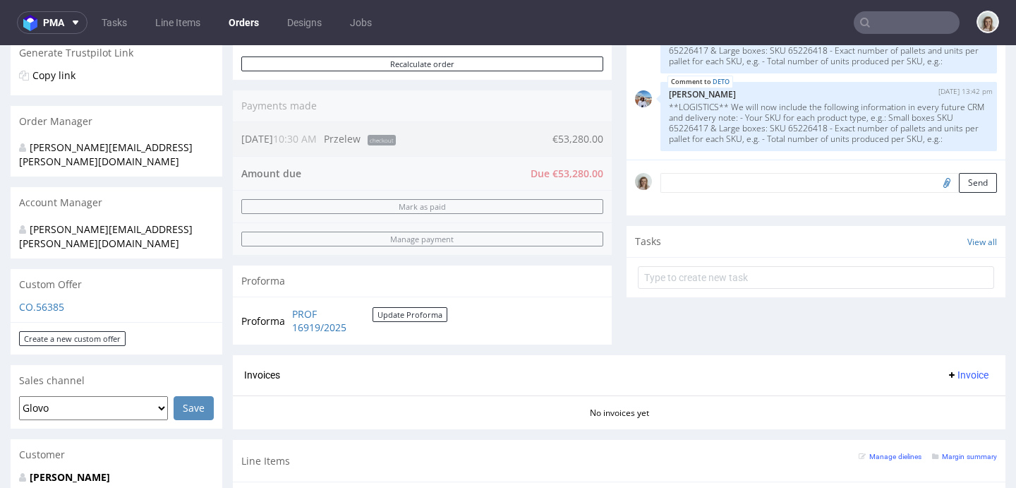
scroll to position [817, 0]
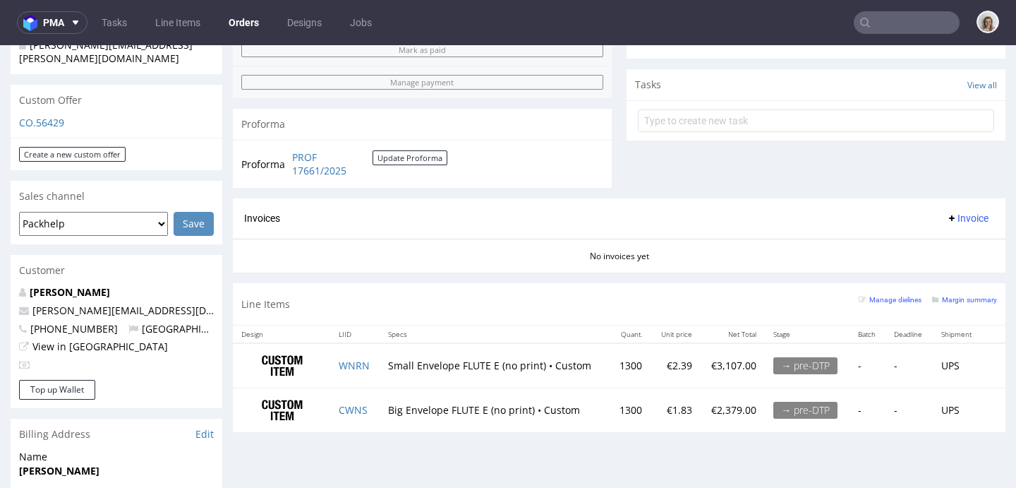
scroll to position [235, 0]
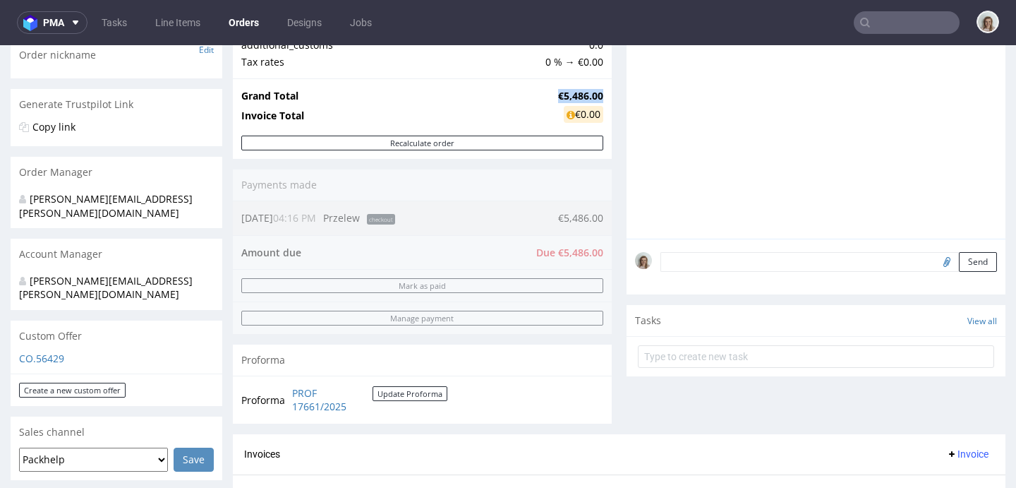
drag, startPoint x: 542, startPoint y: 97, endPoint x: 592, endPoint y: 91, distance: 50.5
click at [592, 91] on strong "€5,486.00" at bounding box center [580, 95] width 45 height 13
copy strong "€5,486.00"
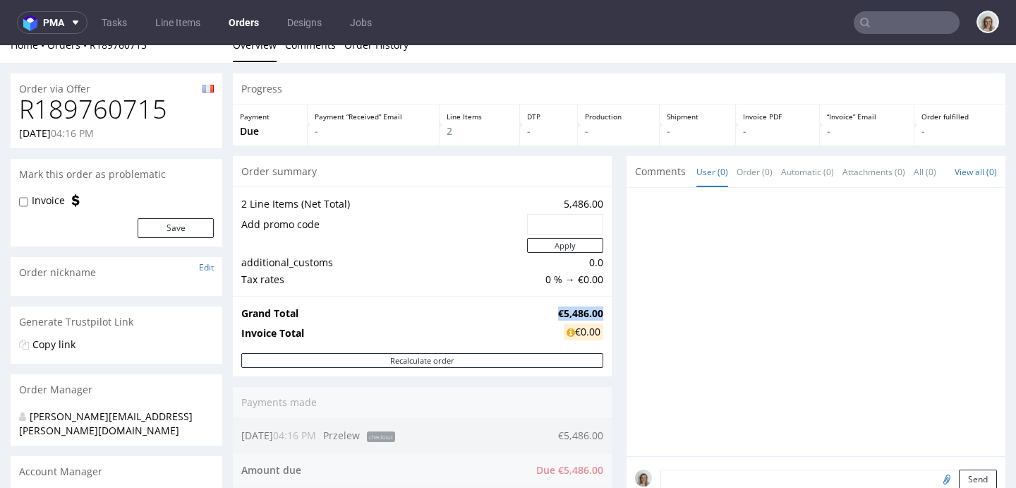
scroll to position [0, 0]
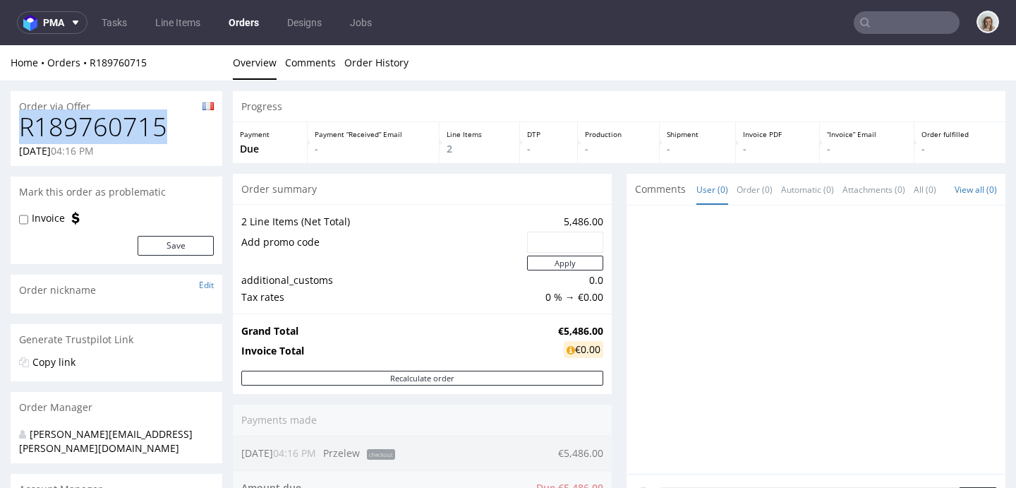
drag, startPoint x: 183, startPoint y: 133, endPoint x: 32, endPoint y: 131, distance: 151.7
click at [17, 140] on div "R189760715 [DATE] 04:16 PM" at bounding box center [117, 139] width 212 height 53
copy h1 "R189760715"
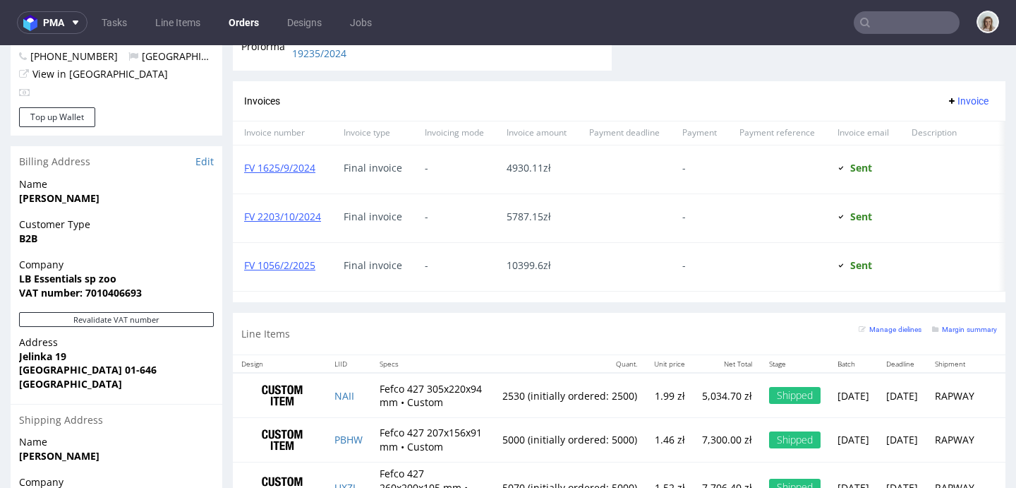
scroll to position [869, 0]
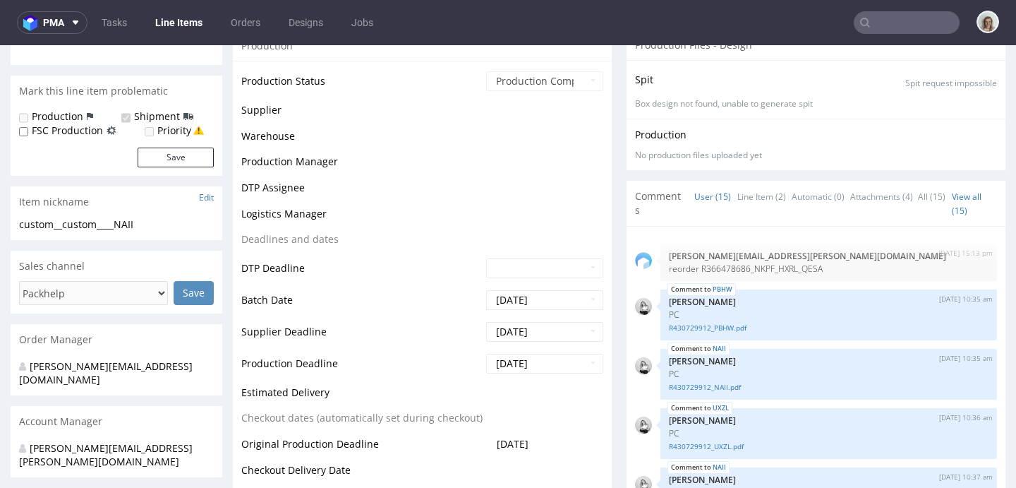
scroll to position [543, 0]
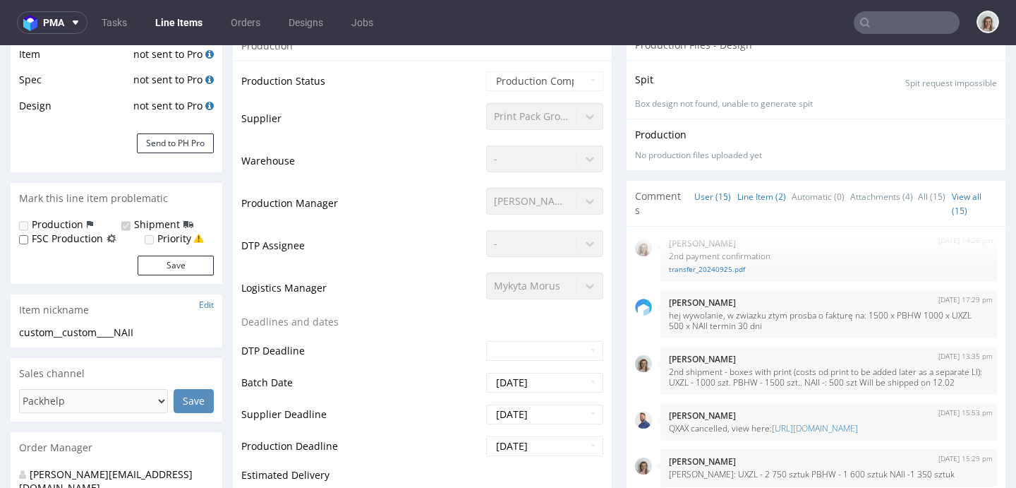
click at [747, 198] on link "Line Item (2)" at bounding box center [761, 196] width 49 height 30
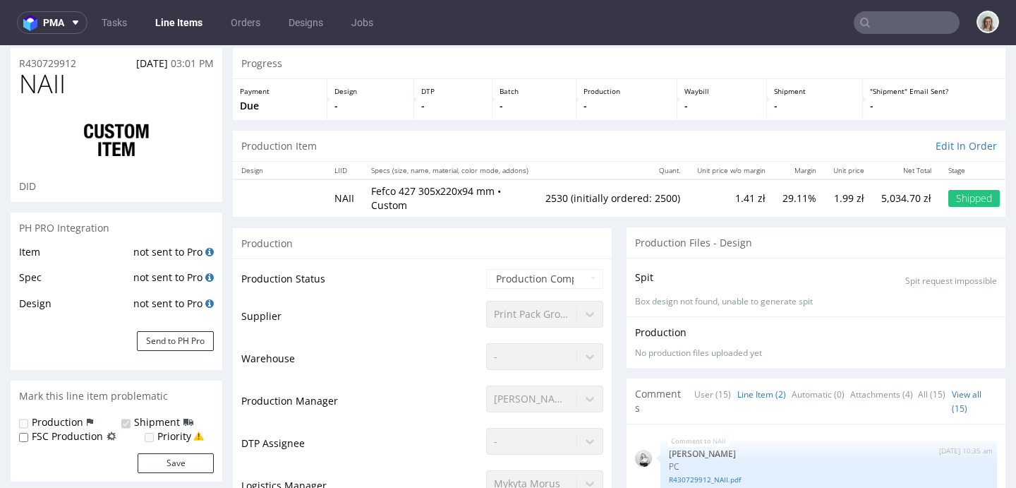
scroll to position [0, 0]
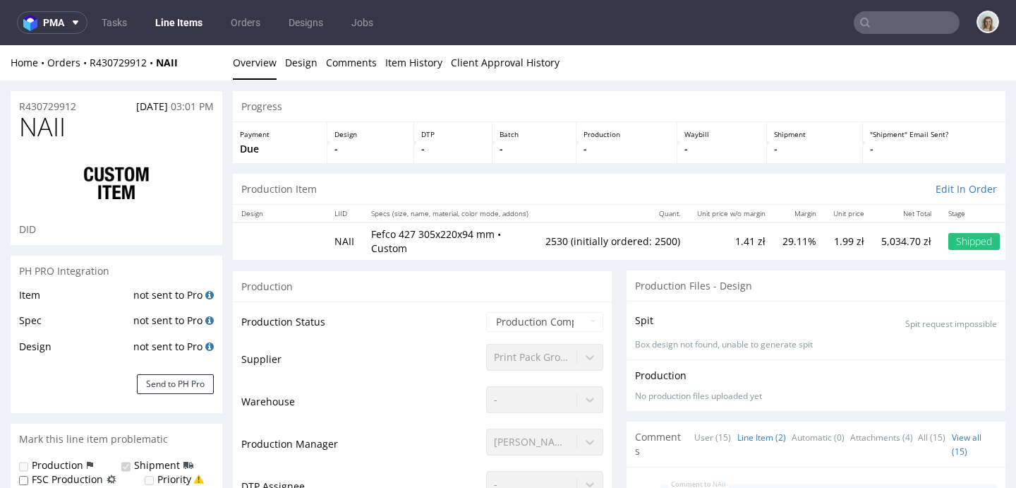
drag, startPoint x: 488, startPoint y: 93, endPoint x: 491, endPoint y: 81, distance: 12.3
click at [494, 69] on link "Client Approval History" at bounding box center [505, 62] width 109 height 35
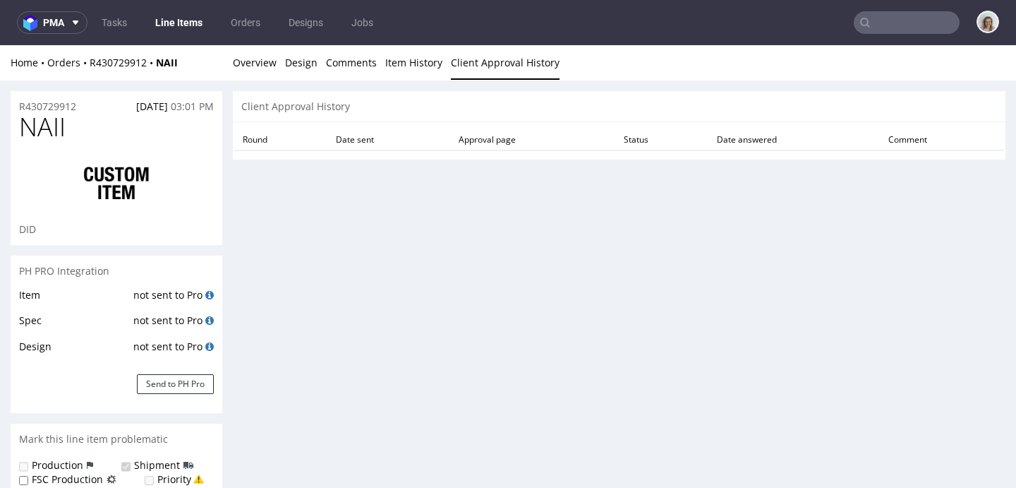
click at [276, 69] on li "Overview" at bounding box center [259, 63] width 52 height 14
click at [261, 62] on link "Overview" at bounding box center [255, 62] width 44 height 35
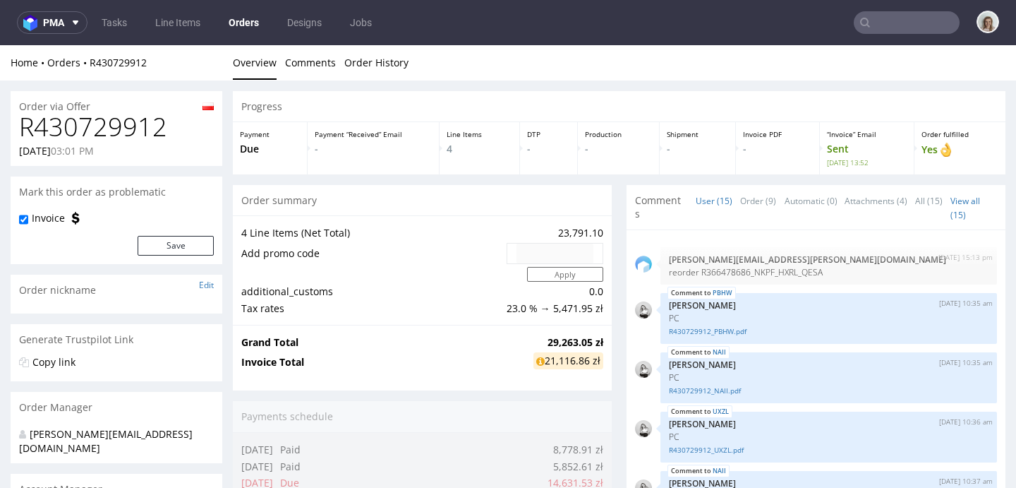
scroll to position [543, 0]
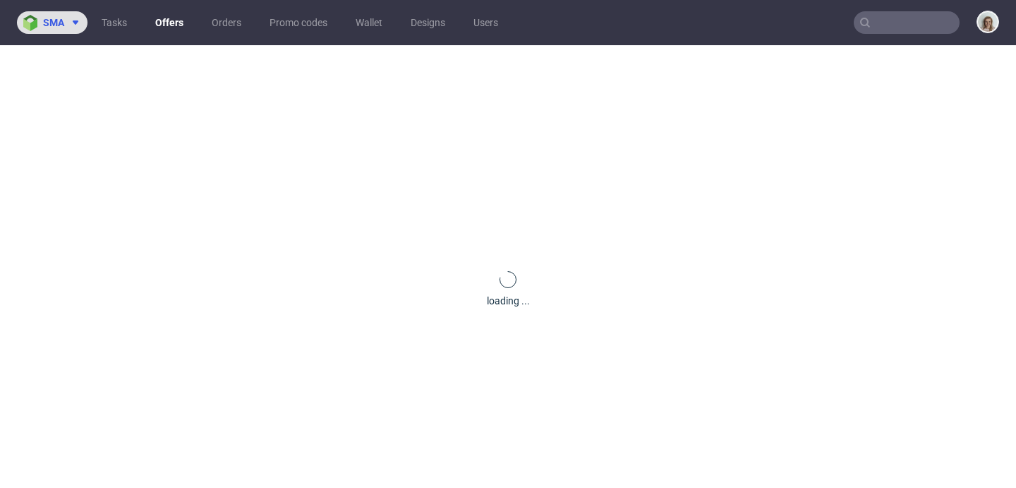
click at [37, 18] on img at bounding box center [33, 23] width 20 height 16
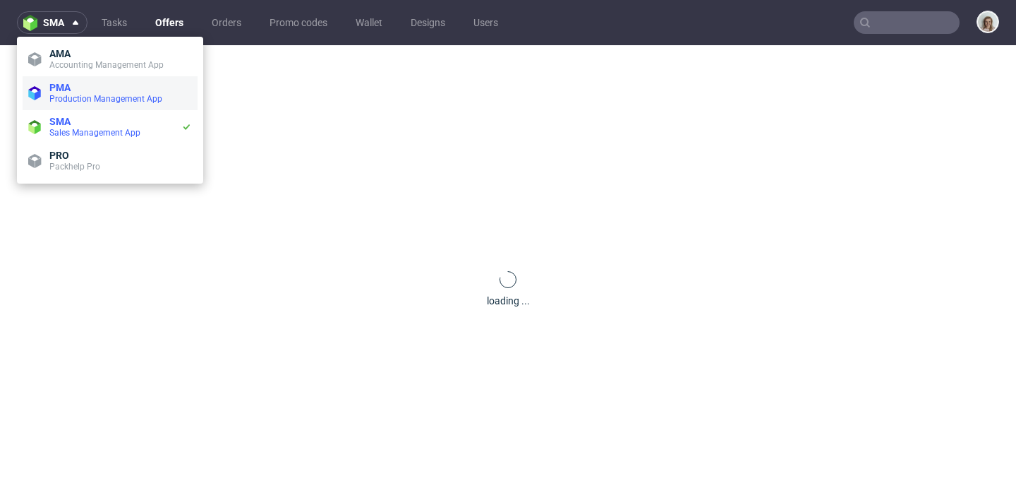
click at [79, 95] on span "Production Management App" at bounding box center [105, 99] width 113 height 10
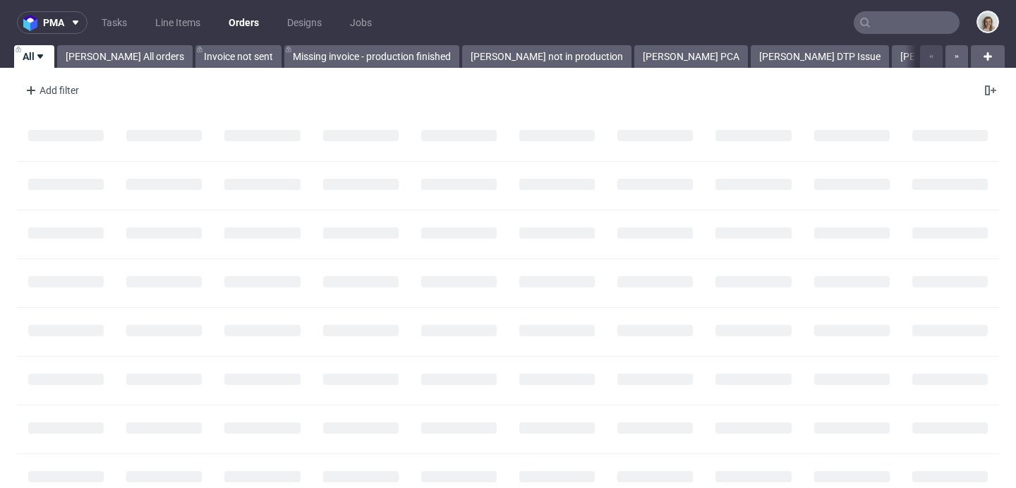
click at [905, 21] on input "text" at bounding box center [907, 22] width 106 height 23
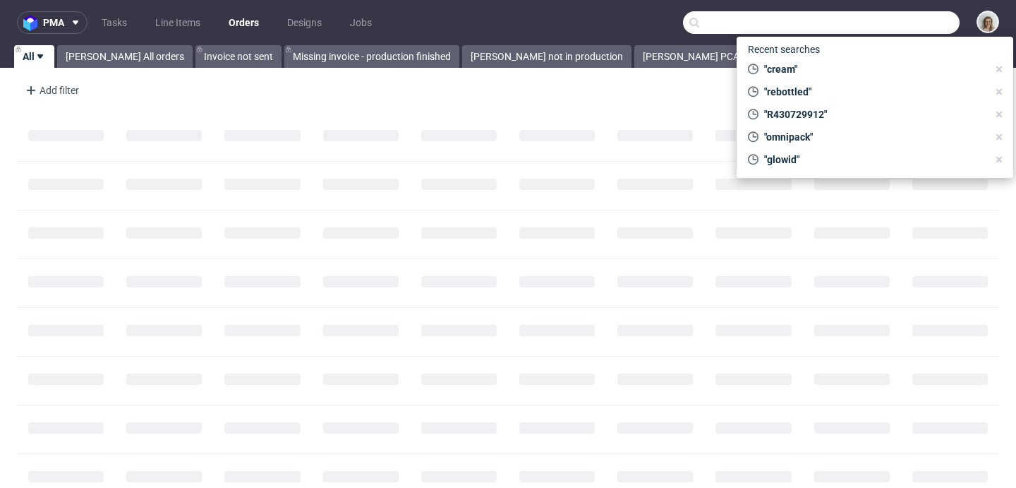
paste input "[PERSON_NAME][EMAIL_ADDRESS][PERSON_NAME][DOMAIN_NAME]"
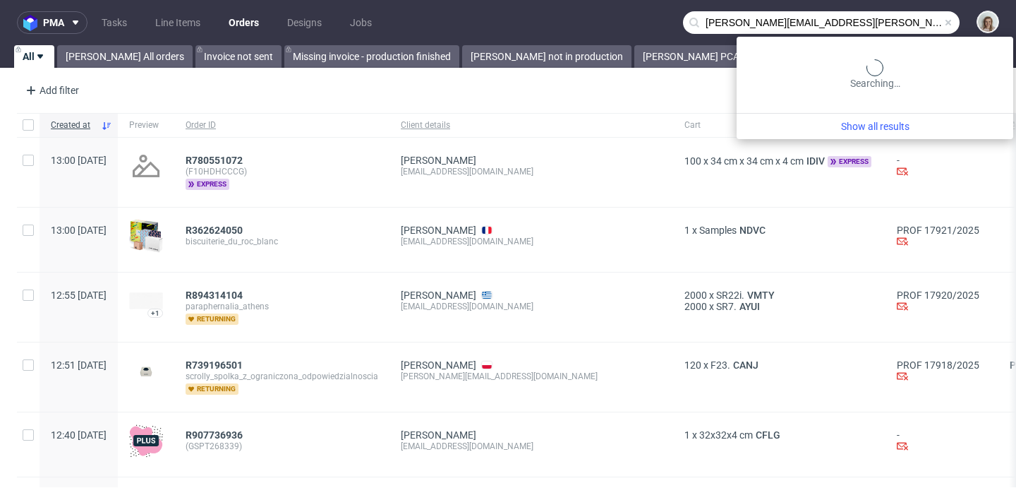
type input "[PERSON_NAME][EMAIL_ADDRESS][PERSON_NAME][DOMAIN_NAME]"
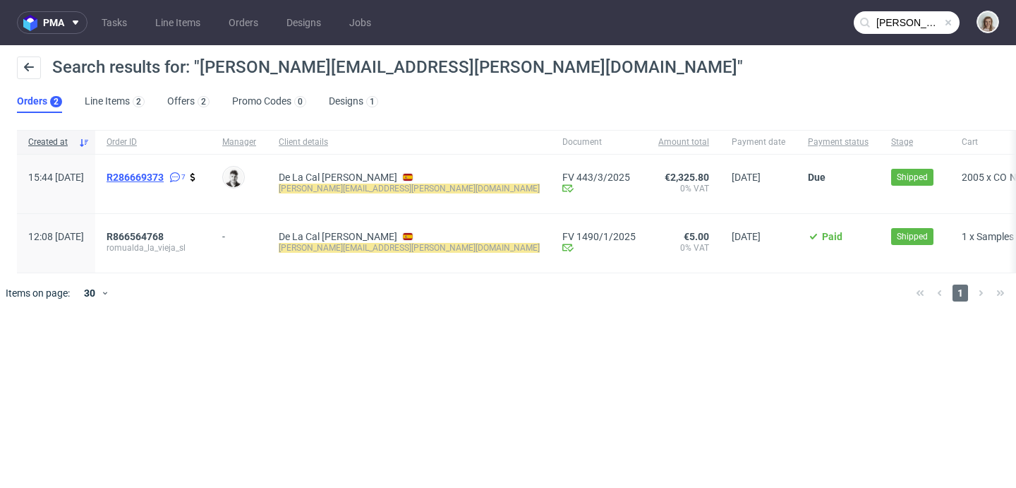
click at [164, 179] on span "R286669373" at bounding box center [135, 176] width 57 height 11
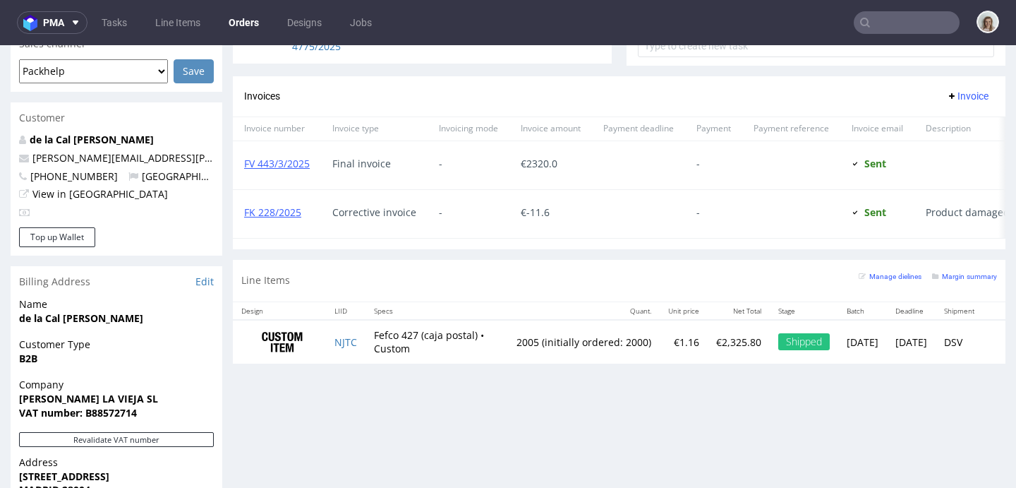
scroll to position [678, 0]
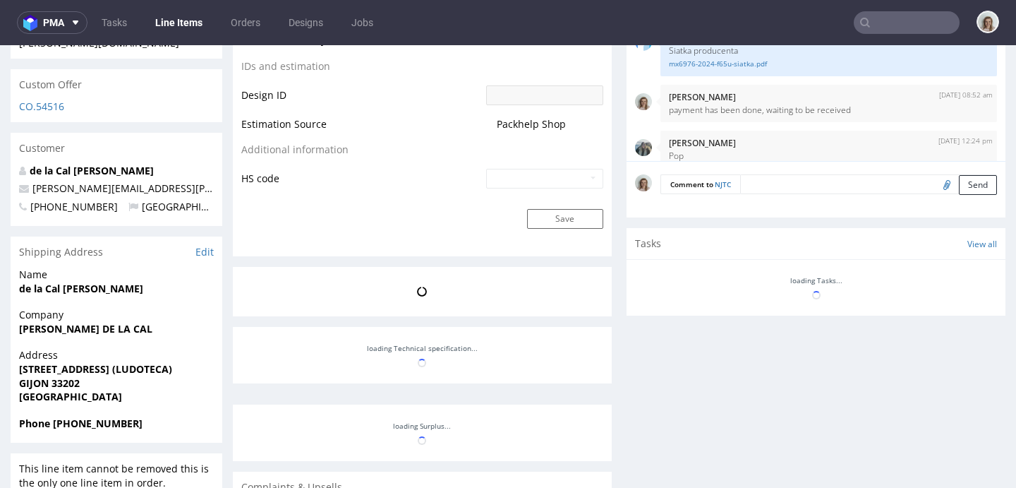
scroll to position [121, 0]
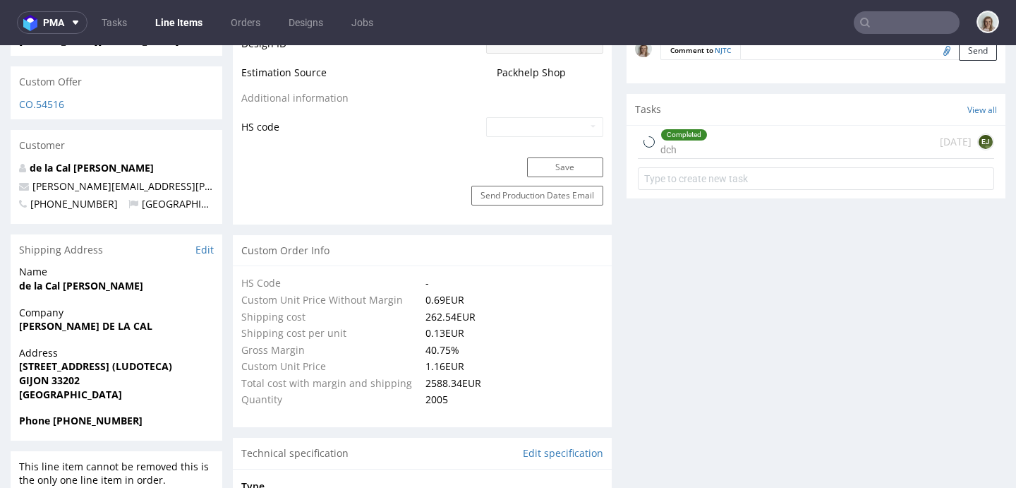
select select "in_progress"
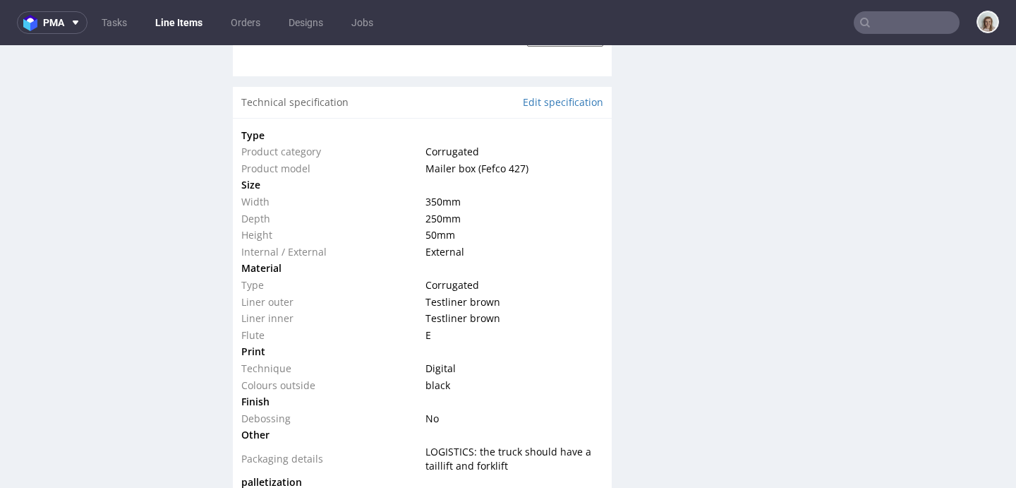
scroll to position [1480, 0]
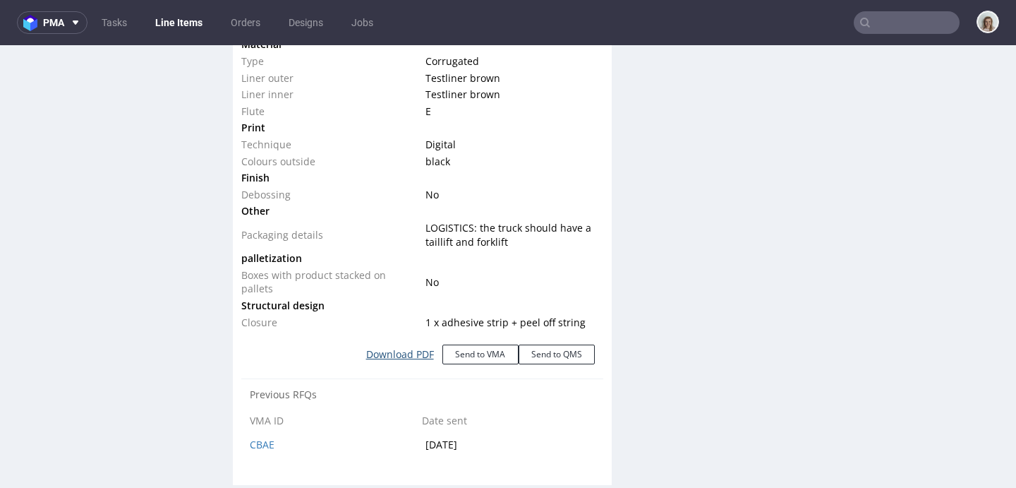
click at [394, 353] on link "Download PDF" at bounding box center [400, 354] width 85 height 31
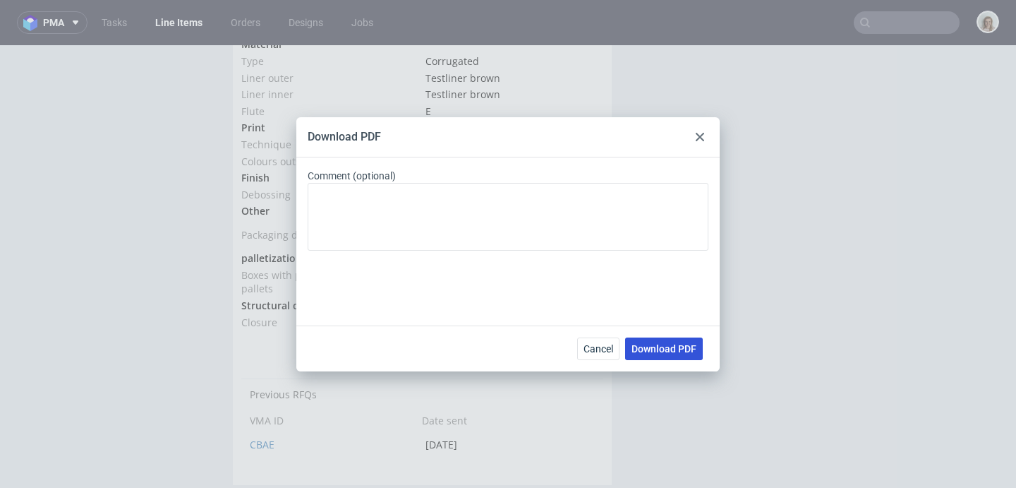
click at [646, 349] on span "Download PDF" at bounding box center [663, 349] width 65 height 10
click at [696, 138] on icon at bounding box center [700, 137] width 8 height 8
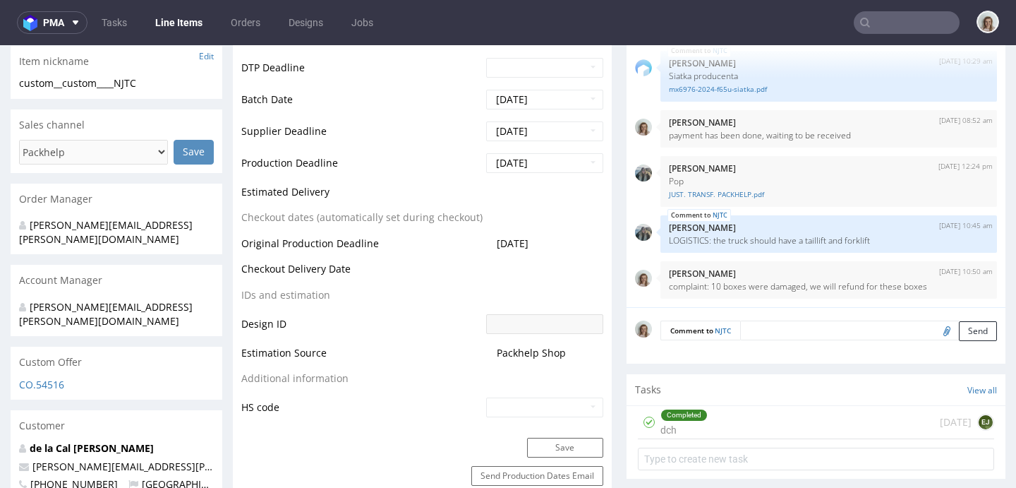
scroll to position [345, 0]
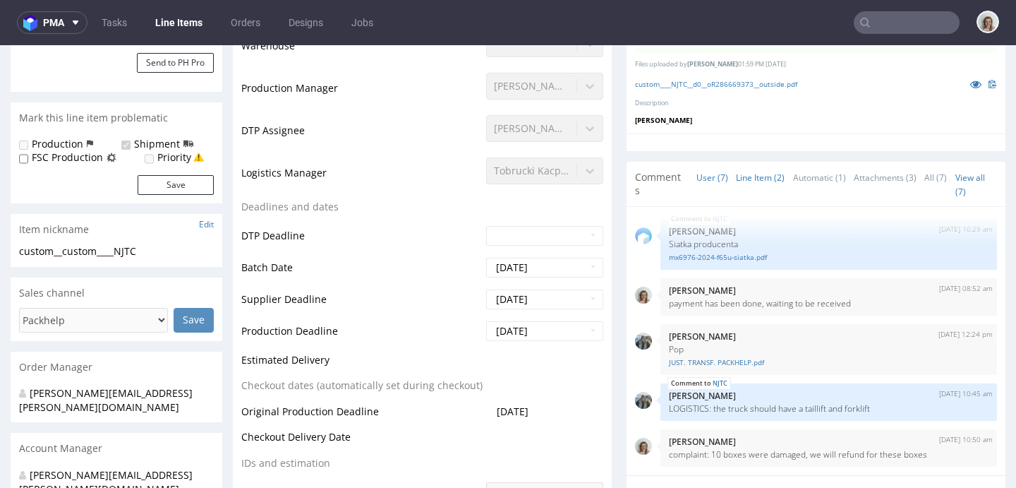
click at [749, 177] on link "Line Item (2)" at bounding box center [760, 177] width 49 height 30
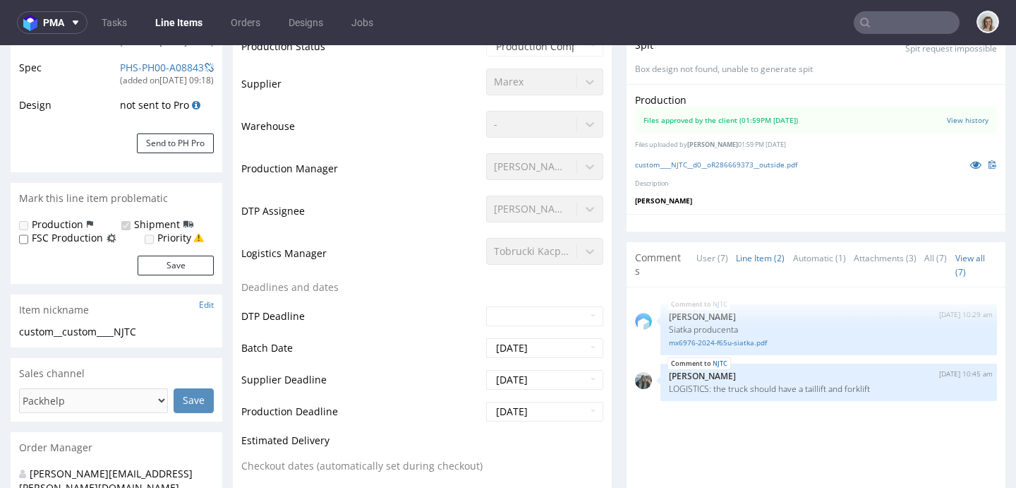
scroll to position [0, 0]
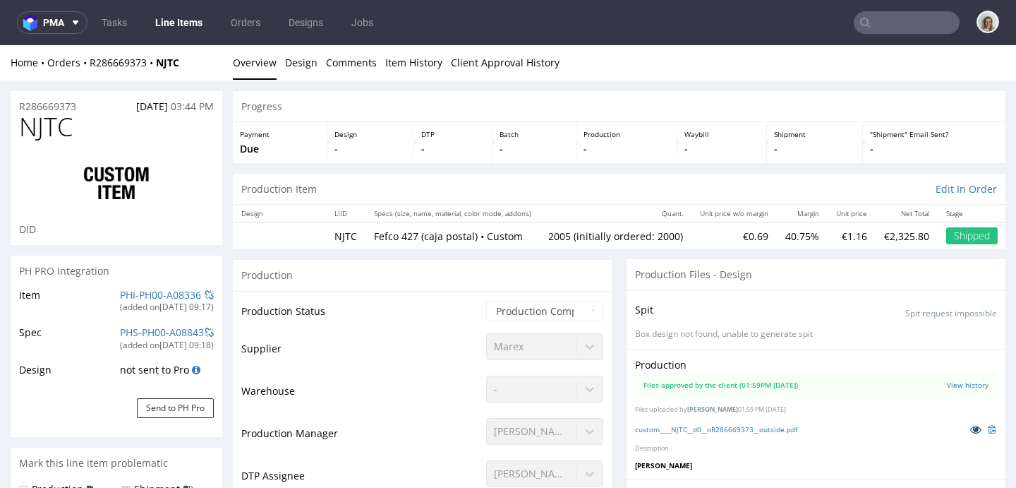
click at [970, 428] on icon at bounding box center [975, 429] width 11 height 10
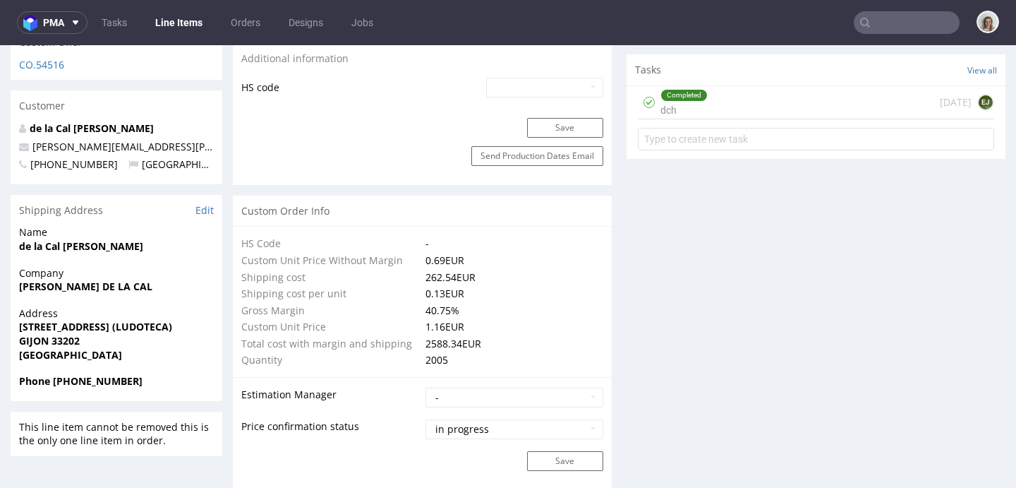
scroll to position [1312, 0]
